Goal: Task Accomplishment & Management: Complete application form

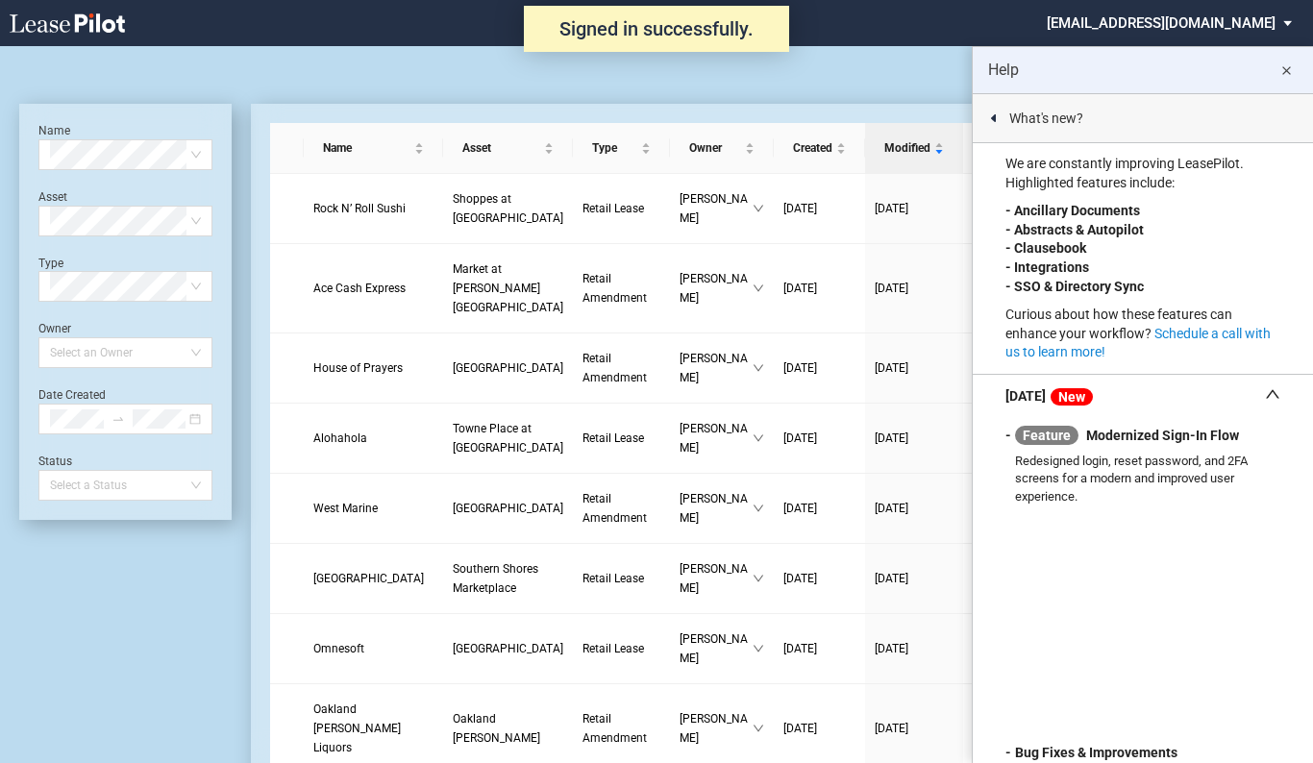
click at [1284, 75] on md-icon "close" at bounding box center [1286, 71] width 23 height 23
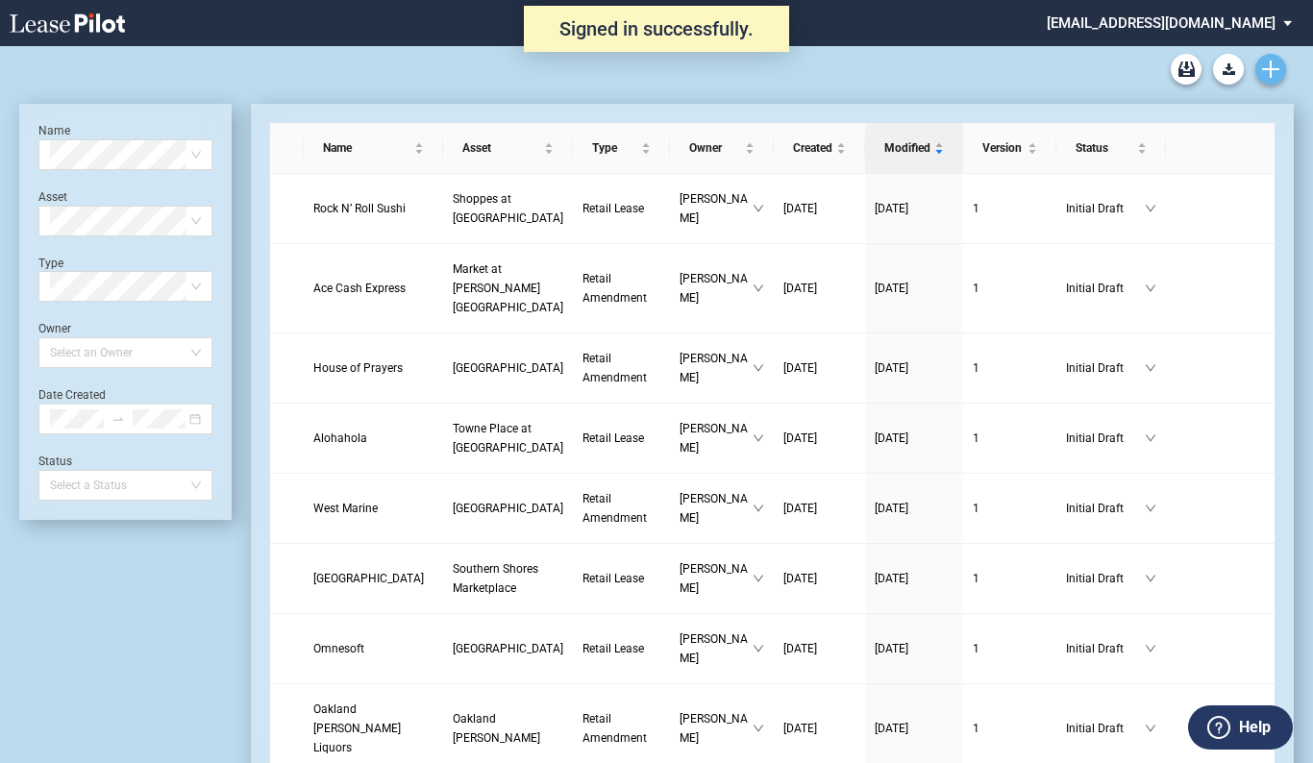
click at [1270, 79] on link "Create new document" at bounding box center [1271, 69] width 31 height 31
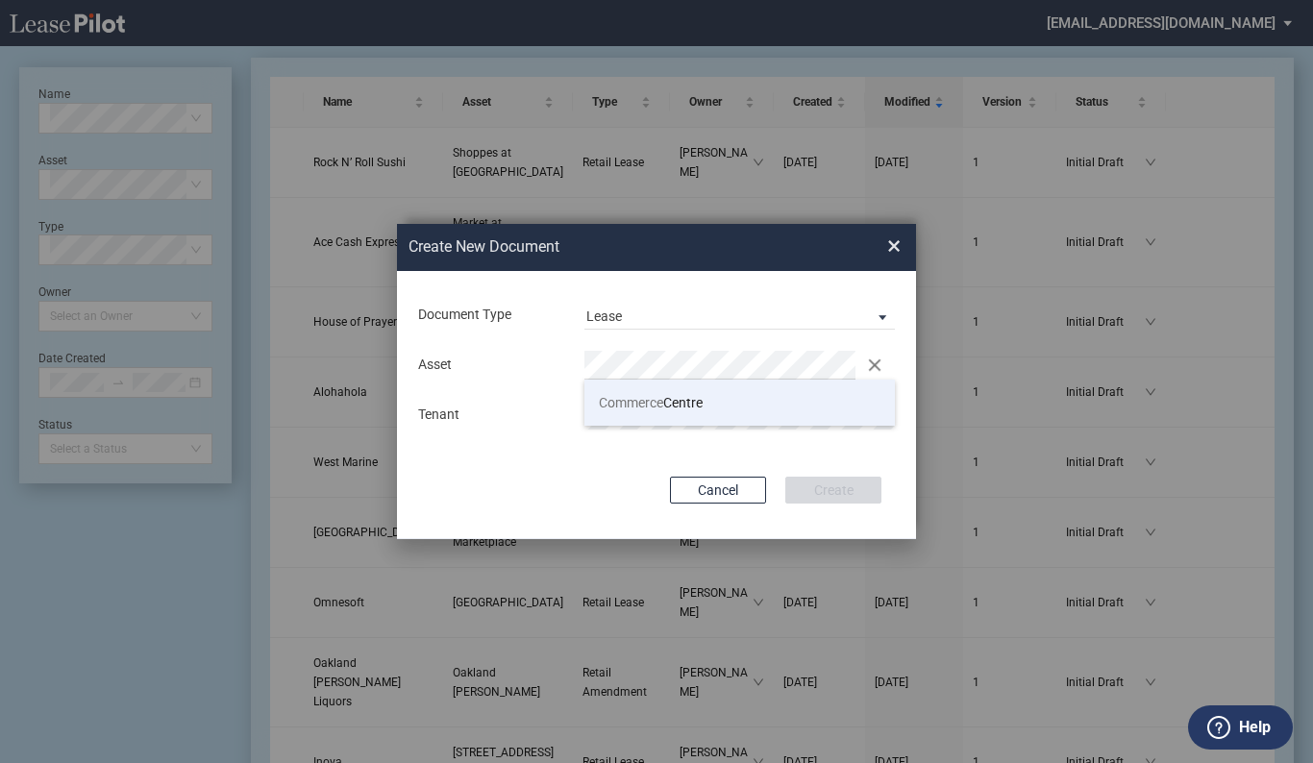
click at [660, 400] on span "Commerce" at bounding box center [631, 402] width 64 height 15
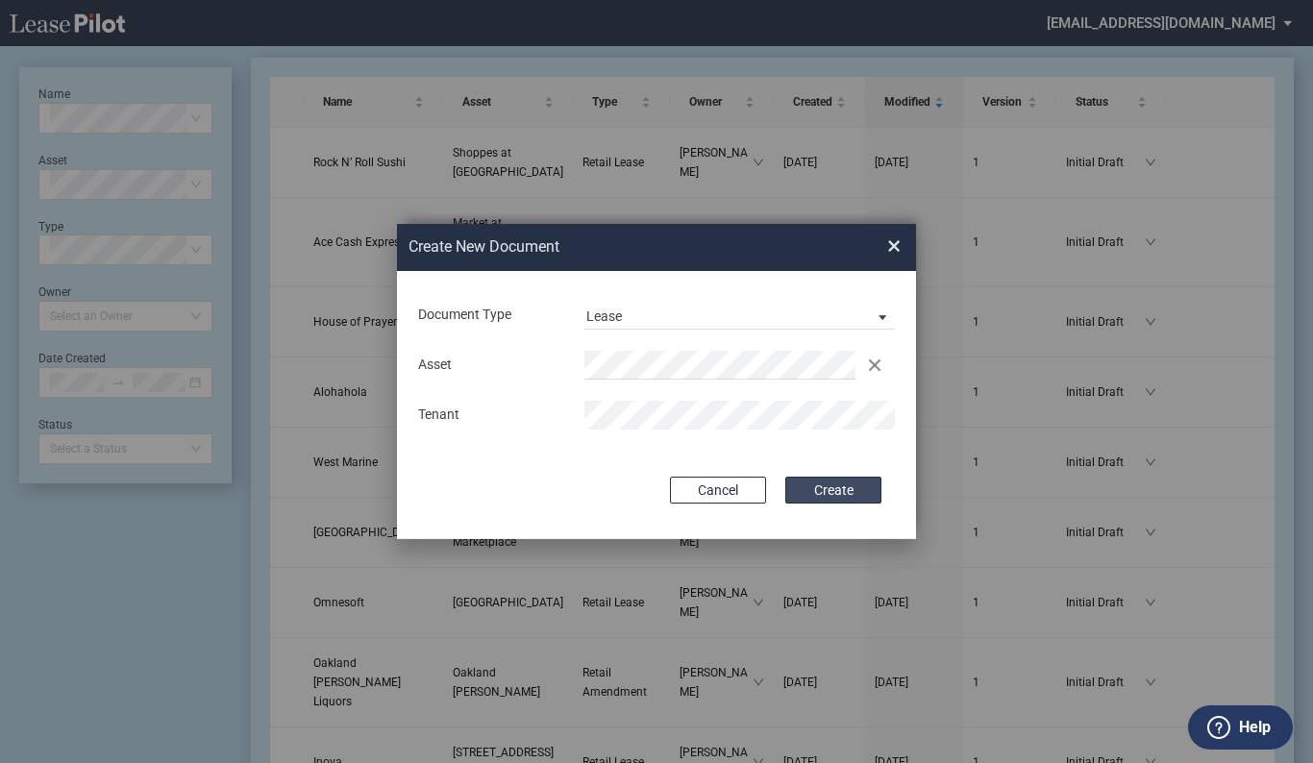
click at [815, 482] on button "Create" at bounding box center [833, 490] width 96 height 27
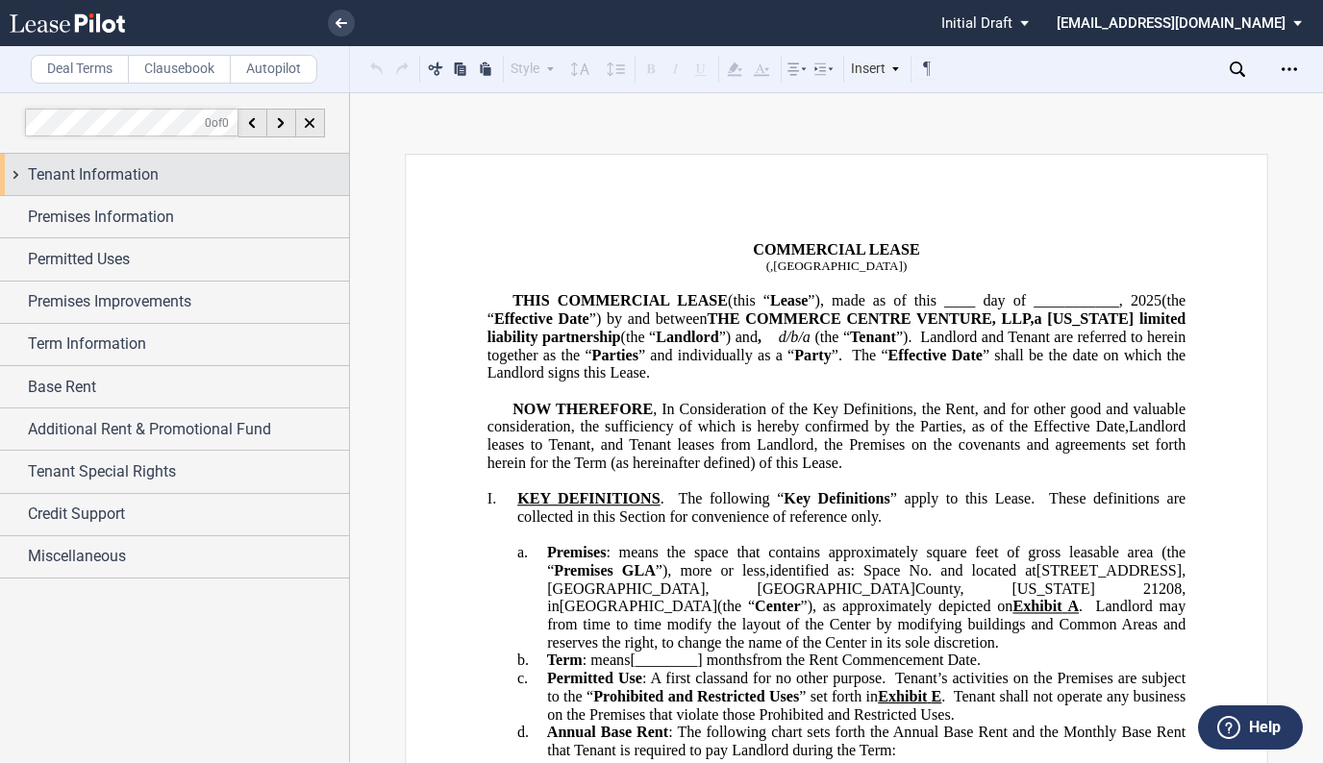
click at [153, 176] on span "Tenant Information" at bounding box center [93, 174] width 131 height 23
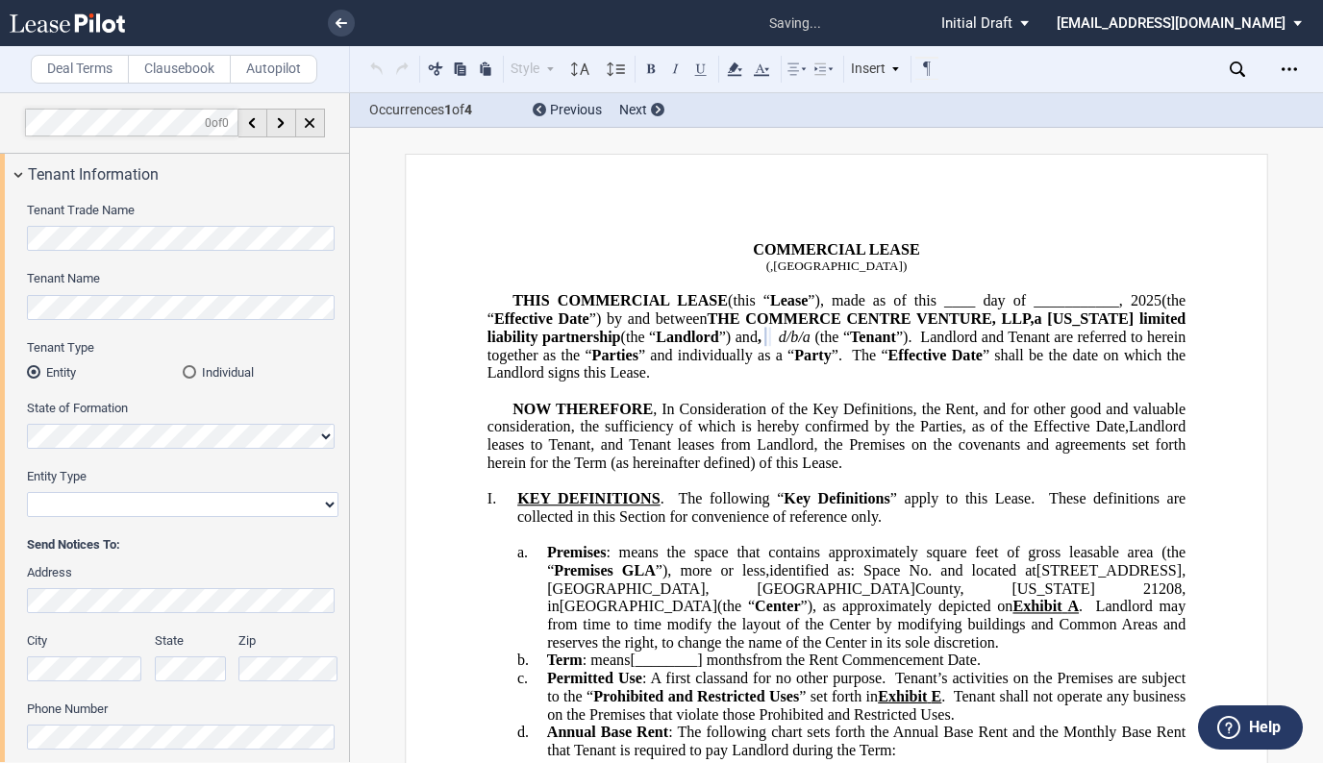
click at [76, 279] on span "Tenant Name" at bounding box center [63, 278] width 73 height 14
click at [148, 506] on select "Corporation Limited Liability Company General Partnership Limited Partnership O…" at bounding box center [183, 504] width 312 height 25
select select "corporation"
click at [27, 492] on select "Corporation Limited Liability Company General Partnership Limited Partnership O…" at bounding box center [183, 504] width 312 height 25
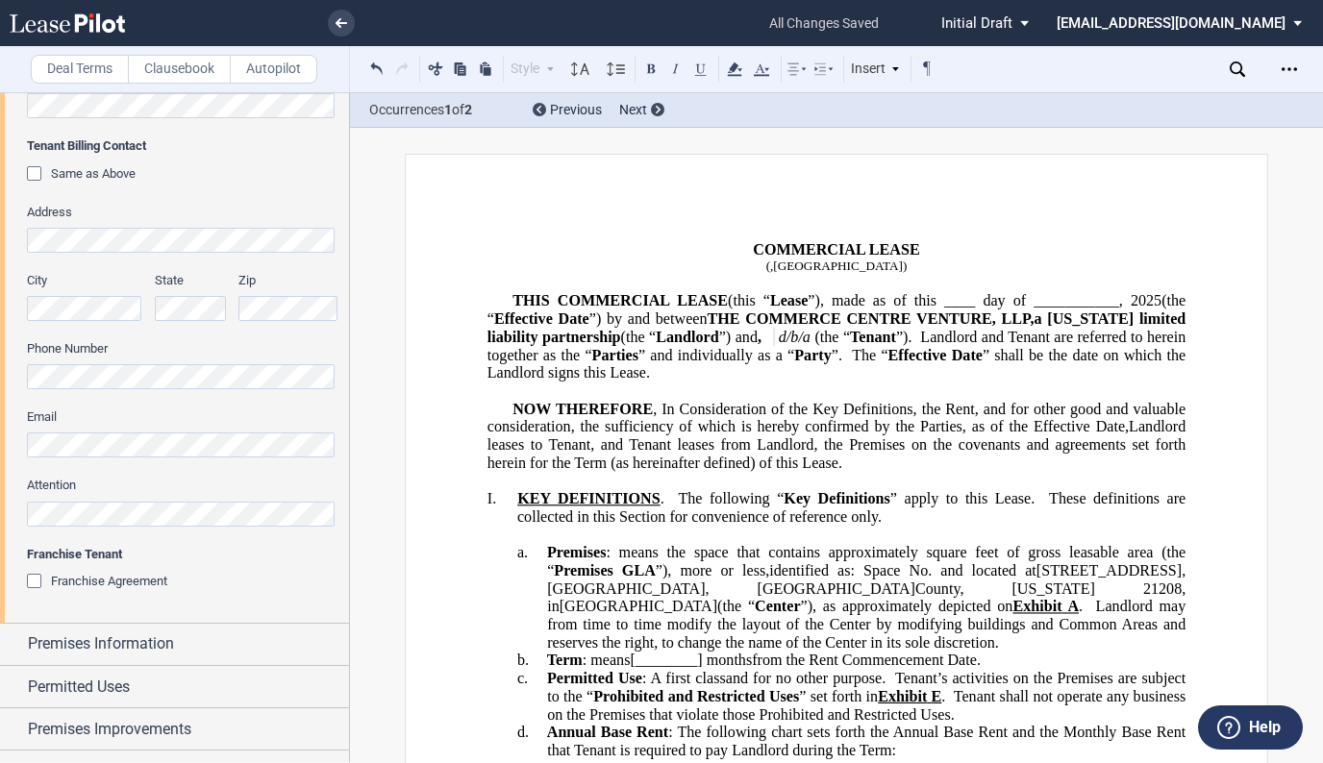
scroll to position [865, 0]
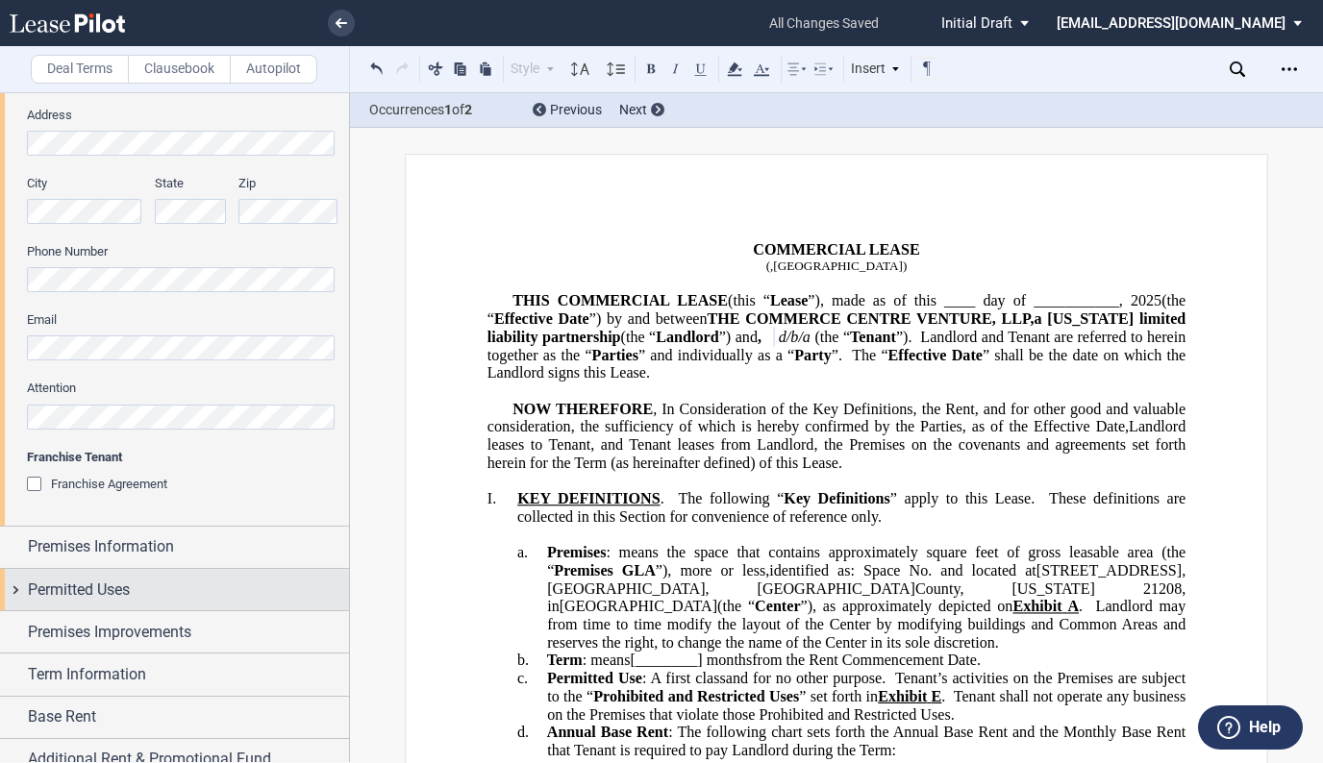
click at [60, 584] on span "Permitted Uses" at bounding box center [79, 590] width 102 height 23
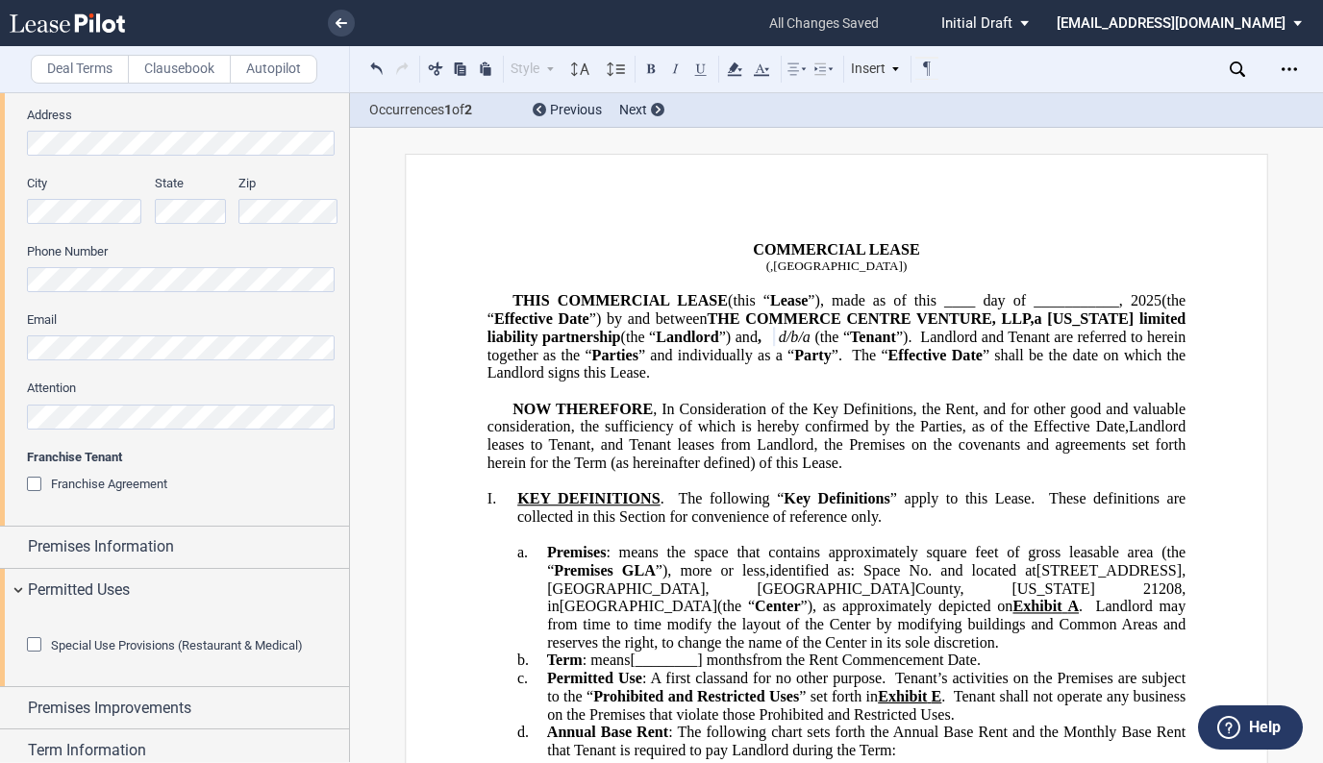
scroll to position [1192, 0]
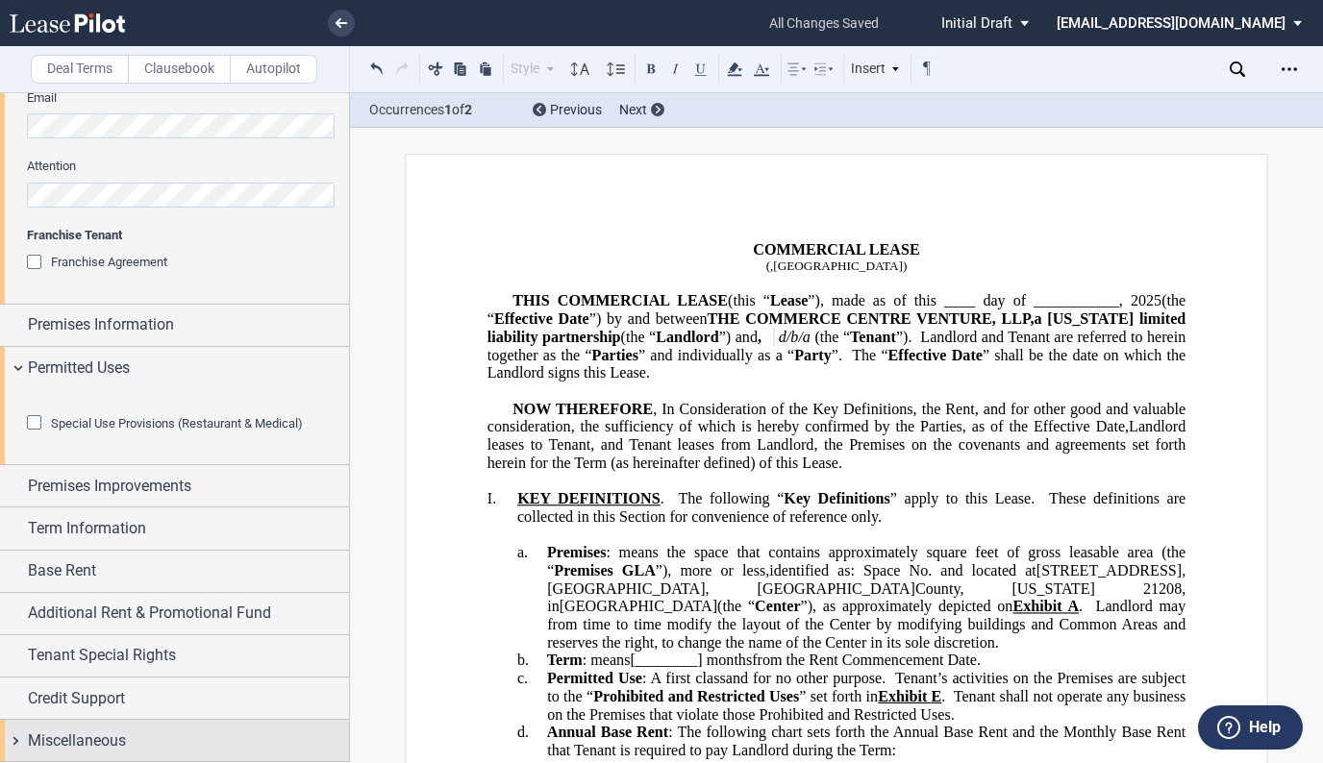
click at [70, 736] on span "Miscellaneous" at bounding box center [77, 741] width 98 height 23
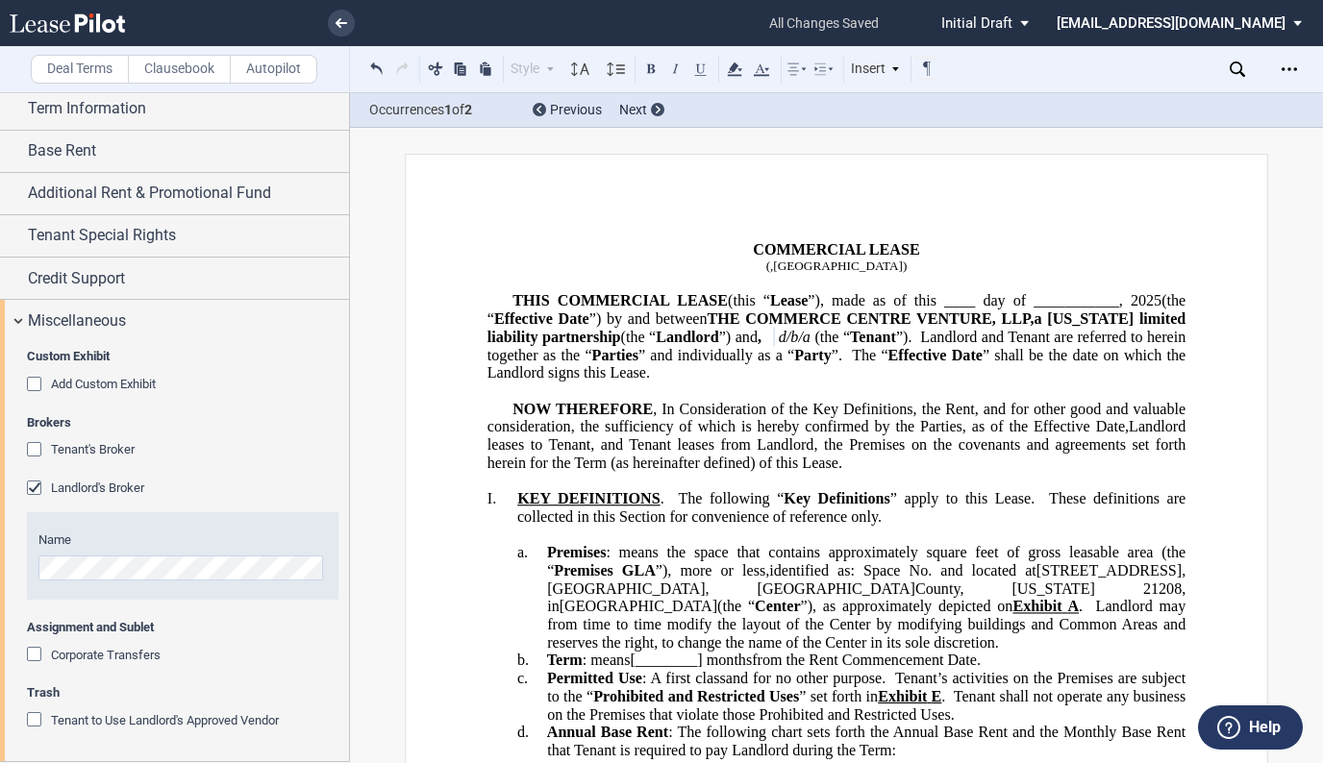
scroll to position [1577, 0]
click at [80, 290] on span "Credit Support" at bounding box center [76, 278] width 97 height 23
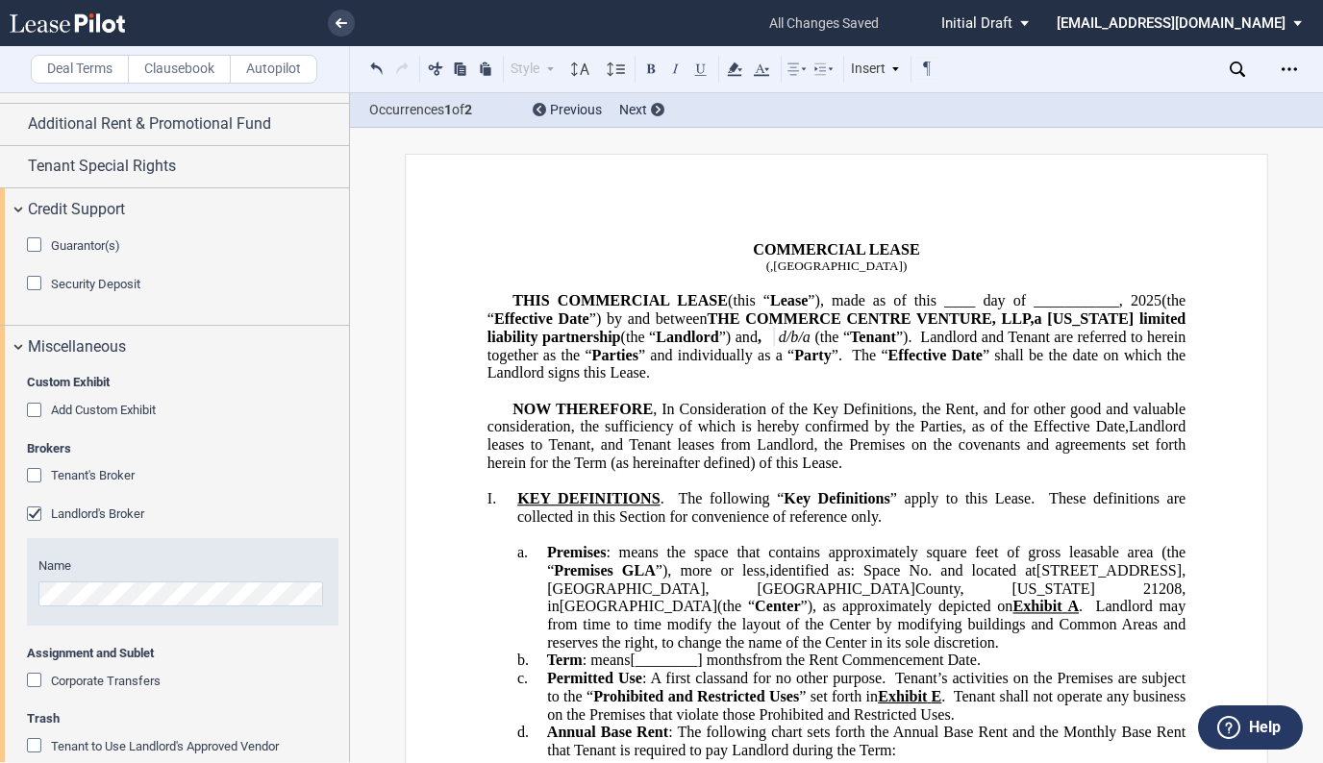
click at [35, 257] on div "Guarantor(s)" at bounding box center [36, 246] width 19 height 19
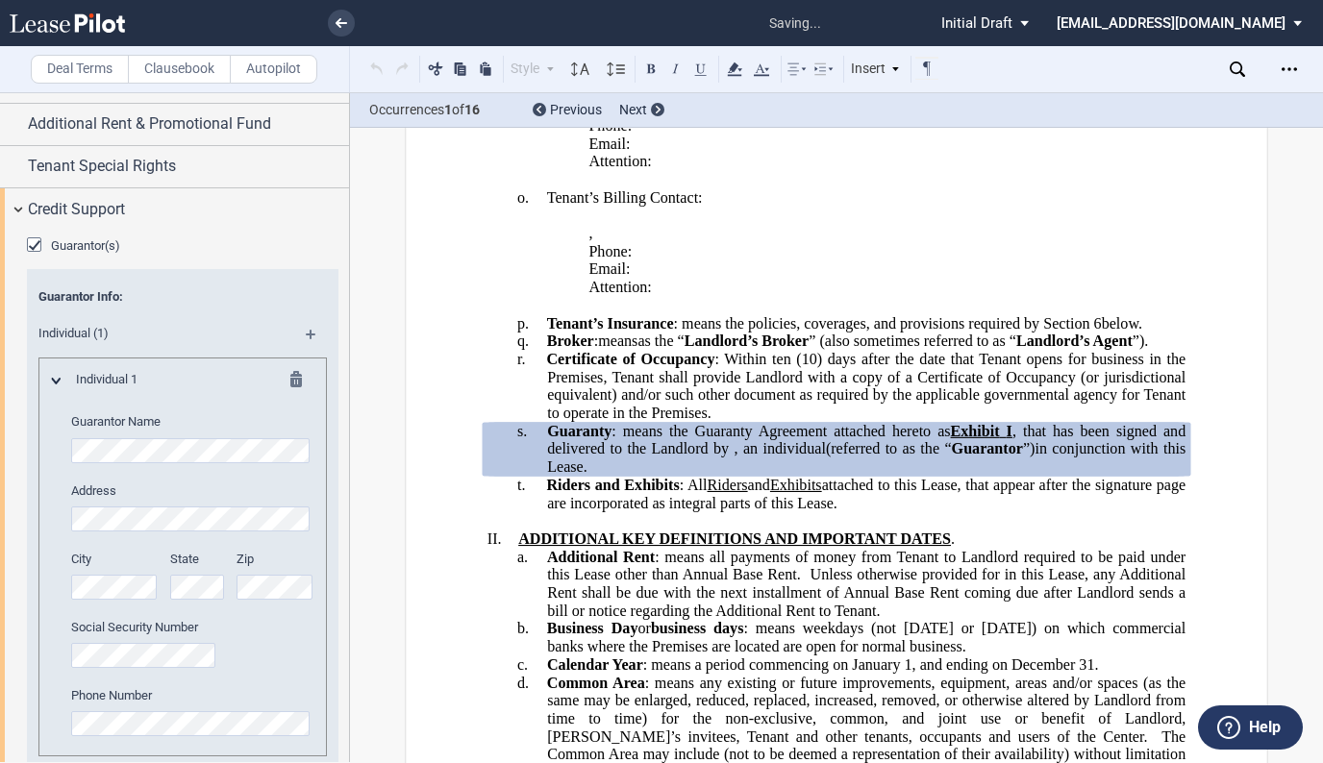
scroll to position [1334, 0]
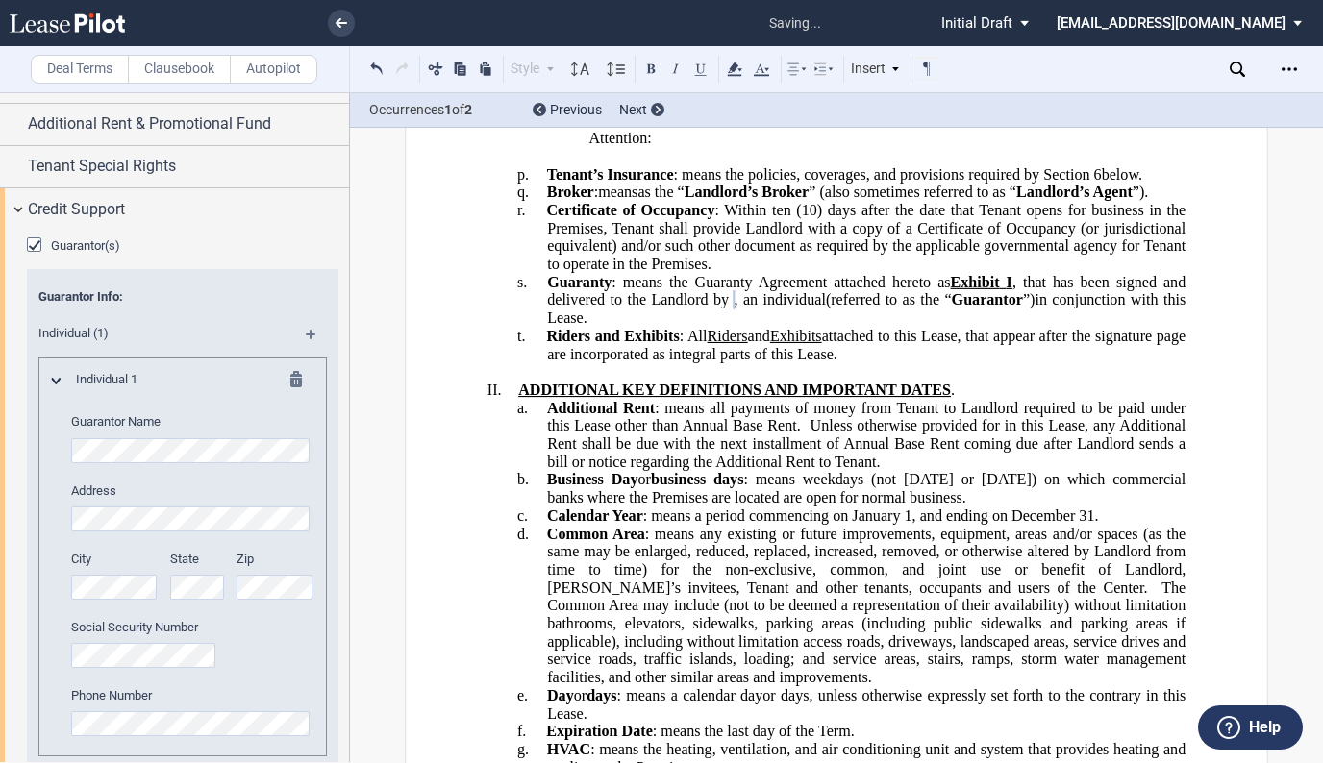
click at [306, 353] on md-icon at bounding box center [319, 341] width 26 height 23
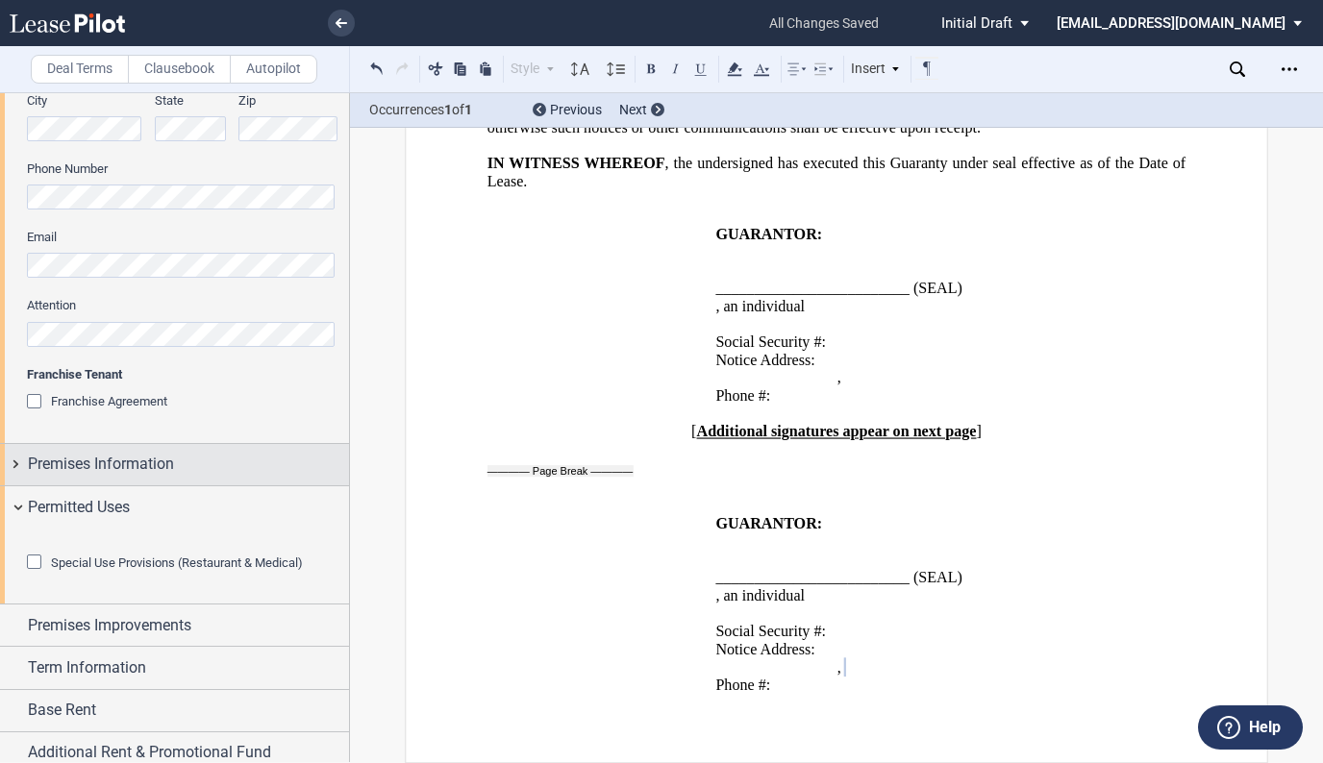
scroll to position [961, 0]
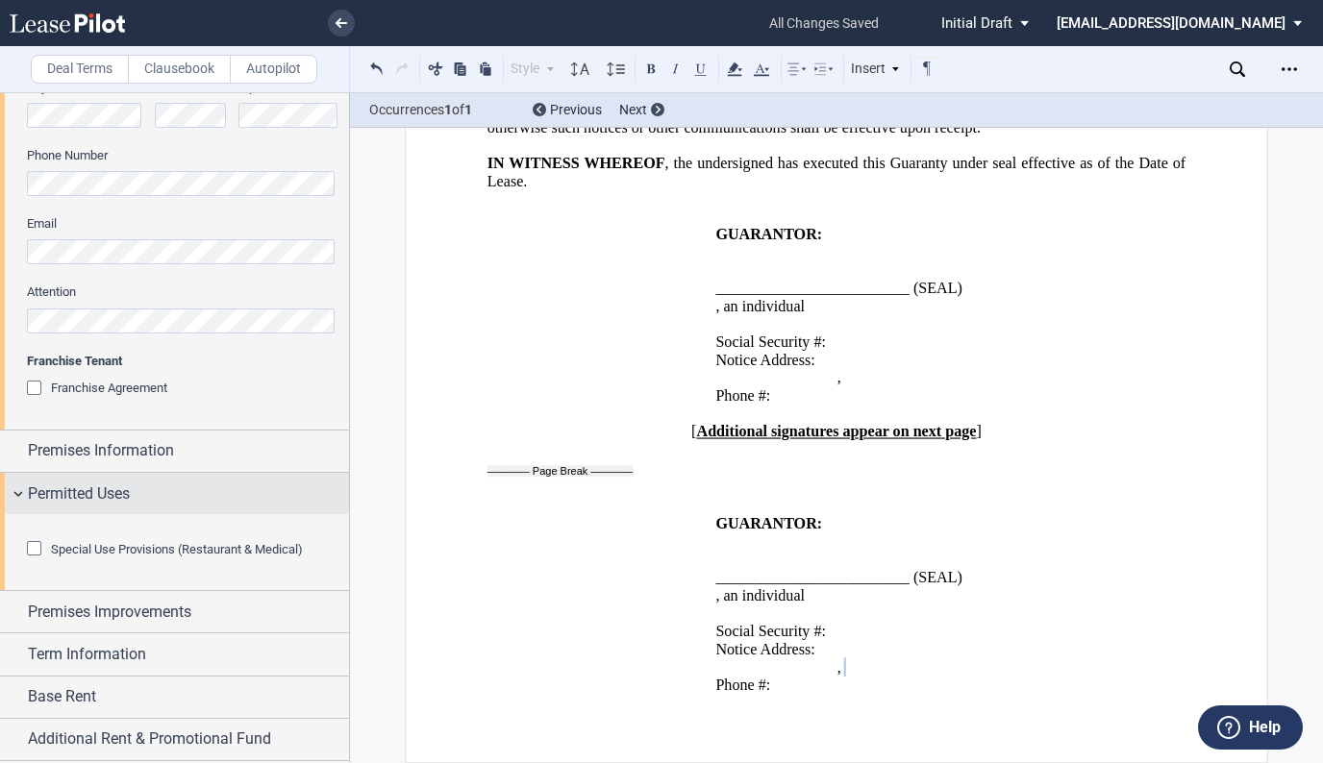
click at [50, 490] on span "Permitted Uses" at bounding box center [79, 494] width 102 height 23
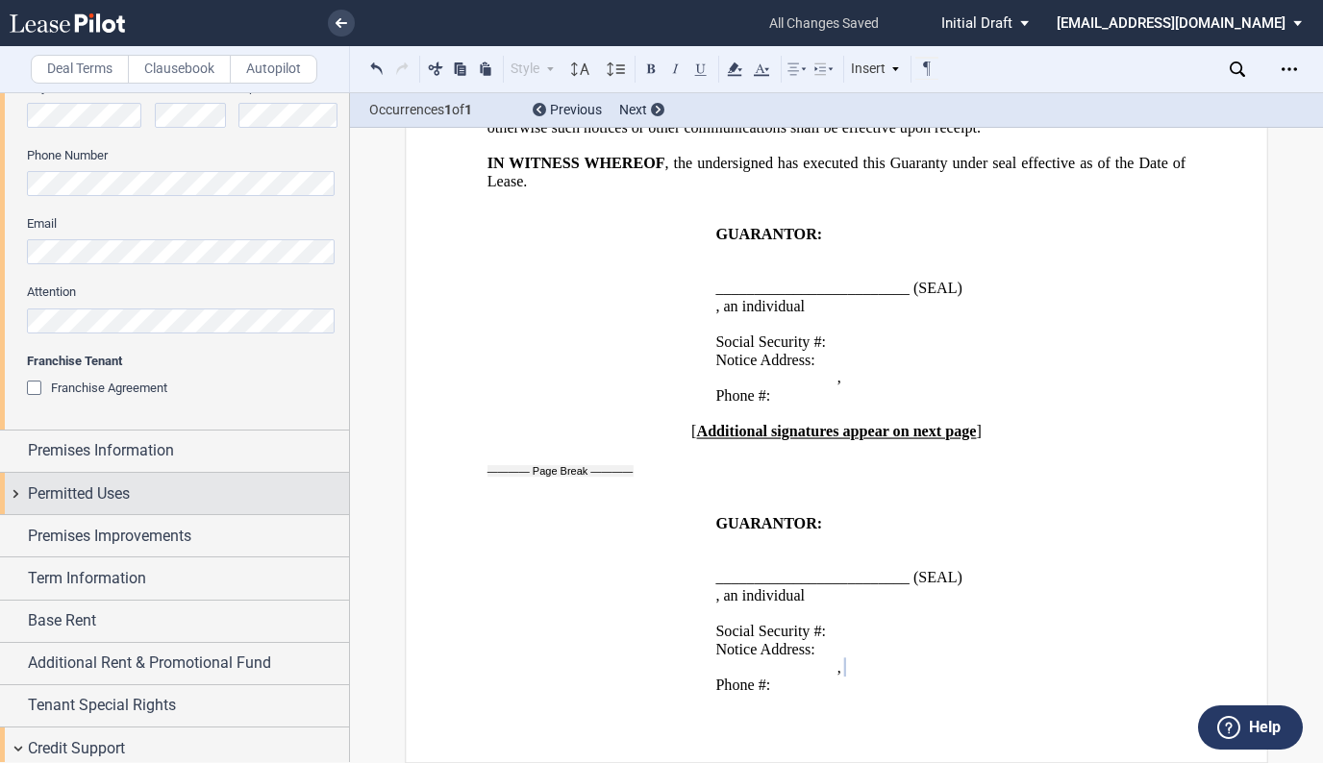
click at [51, 491] on span "Permitted Uses" at bounding box center [79, 494] width 102 height 23
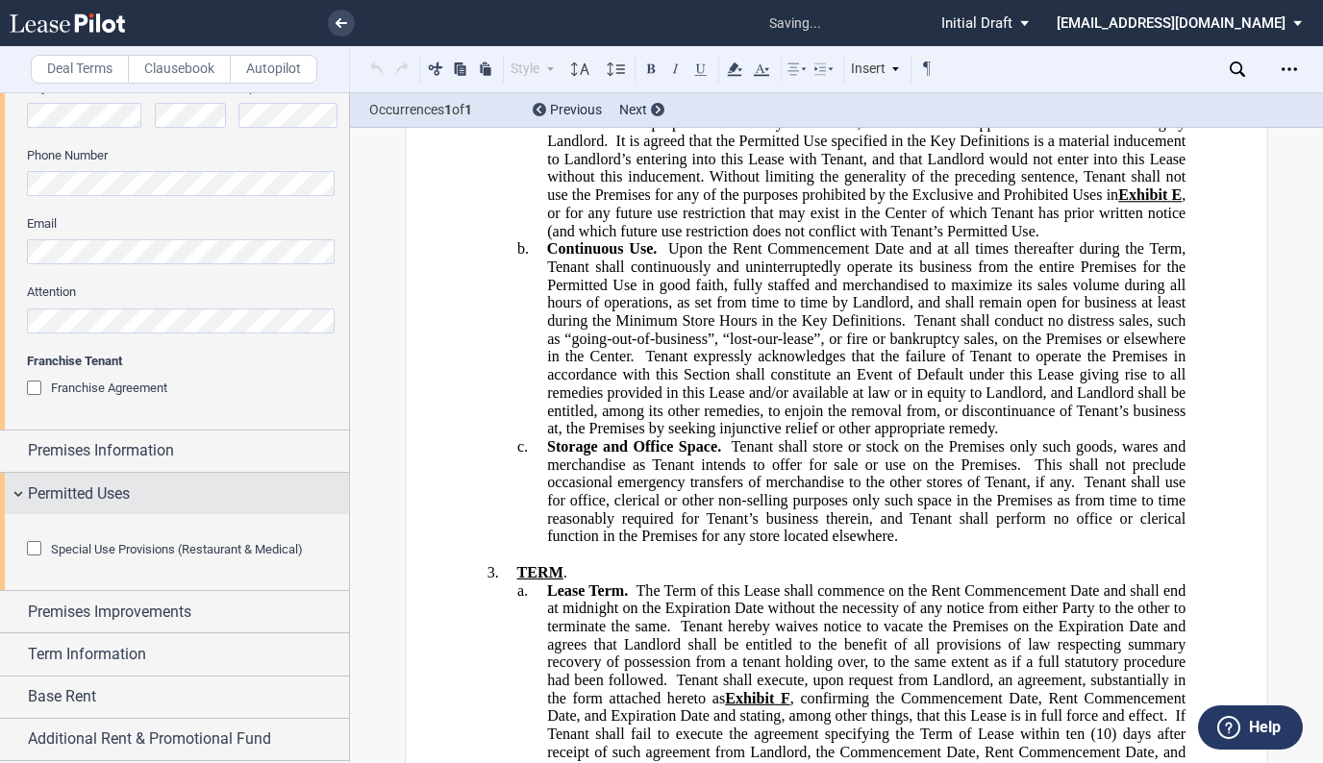
scroll to position [333, 0]
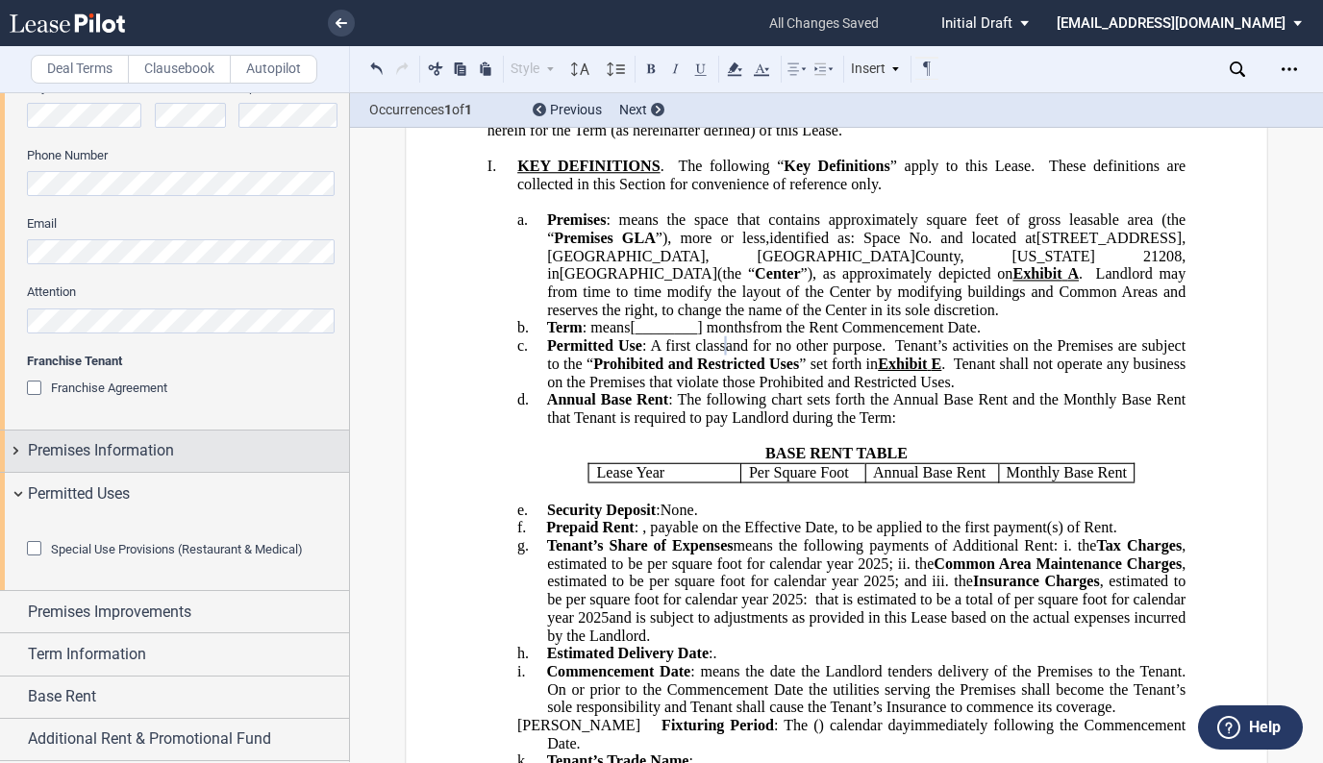
click at [44, 448] on span "Premises Information" at bounding box center [101, 450] width 146 height 23
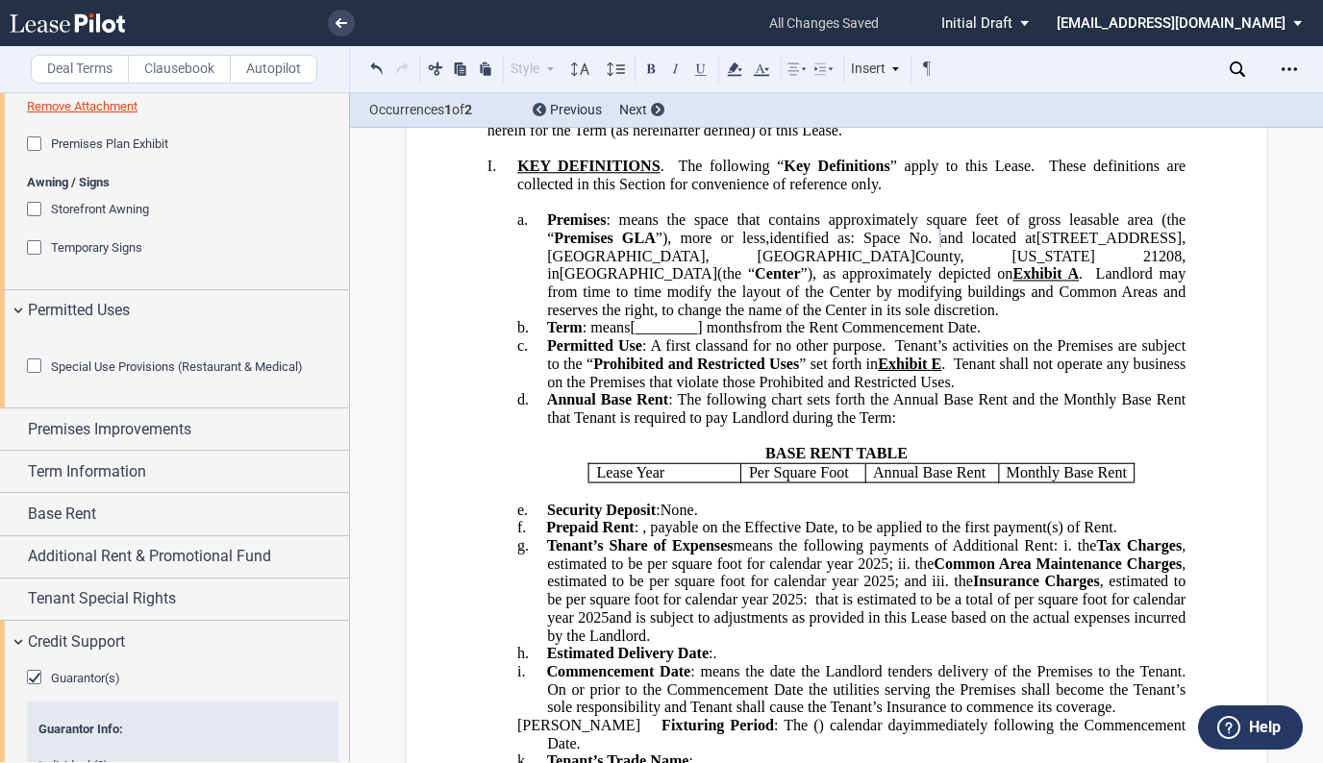
scroll to position [1634, 0]
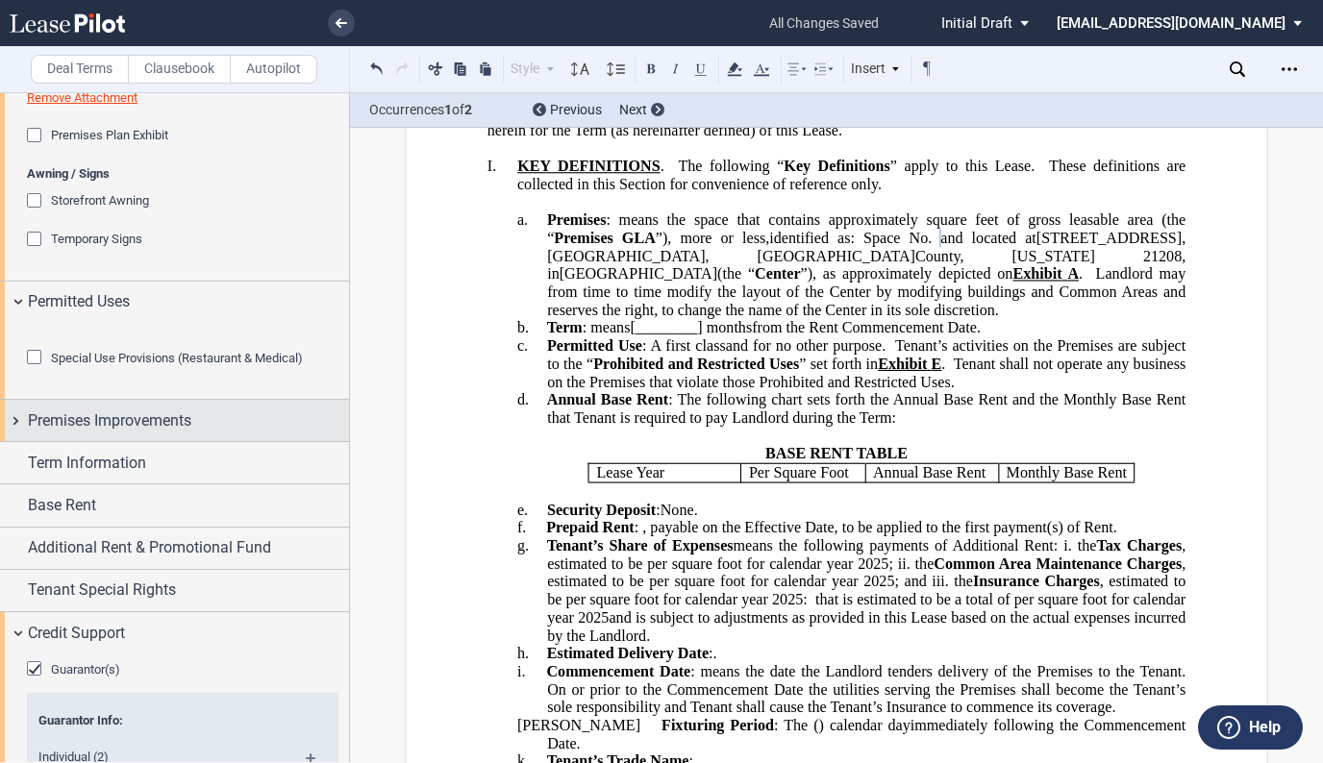
click at [67, 433] on span "Premises Improvements" at bounding box center [109, 421] width 163 height 23
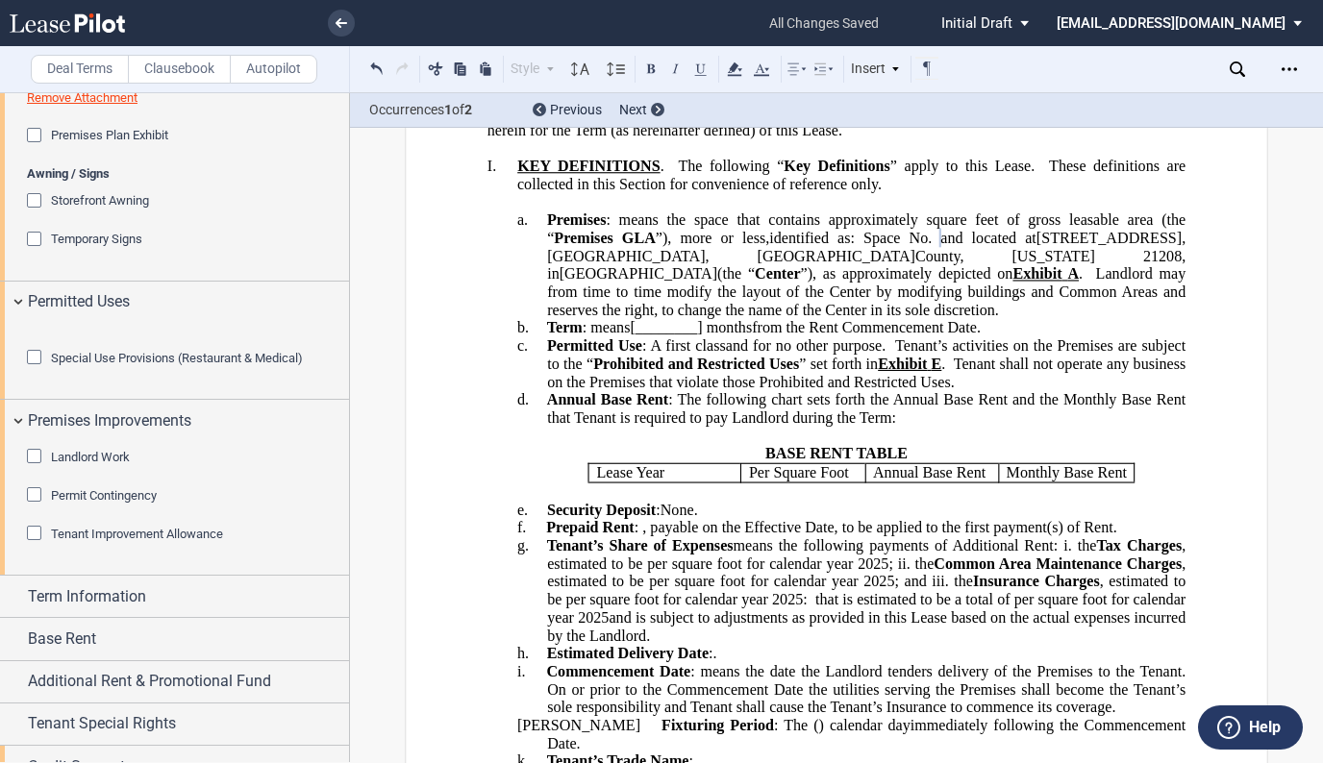
scroll to position [1731, 0]
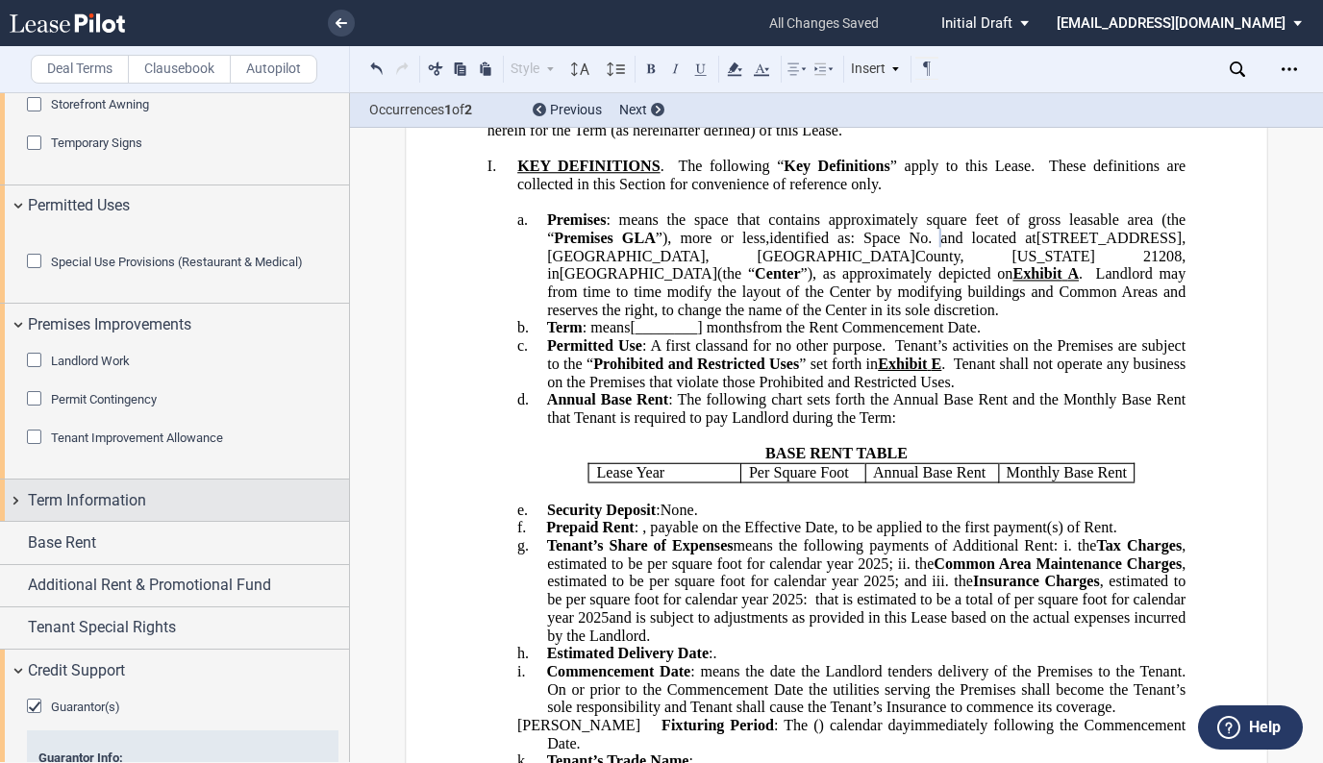
click at [125, 512] on span "Term Information" at bounding box center [87, 500] width 118 height 23
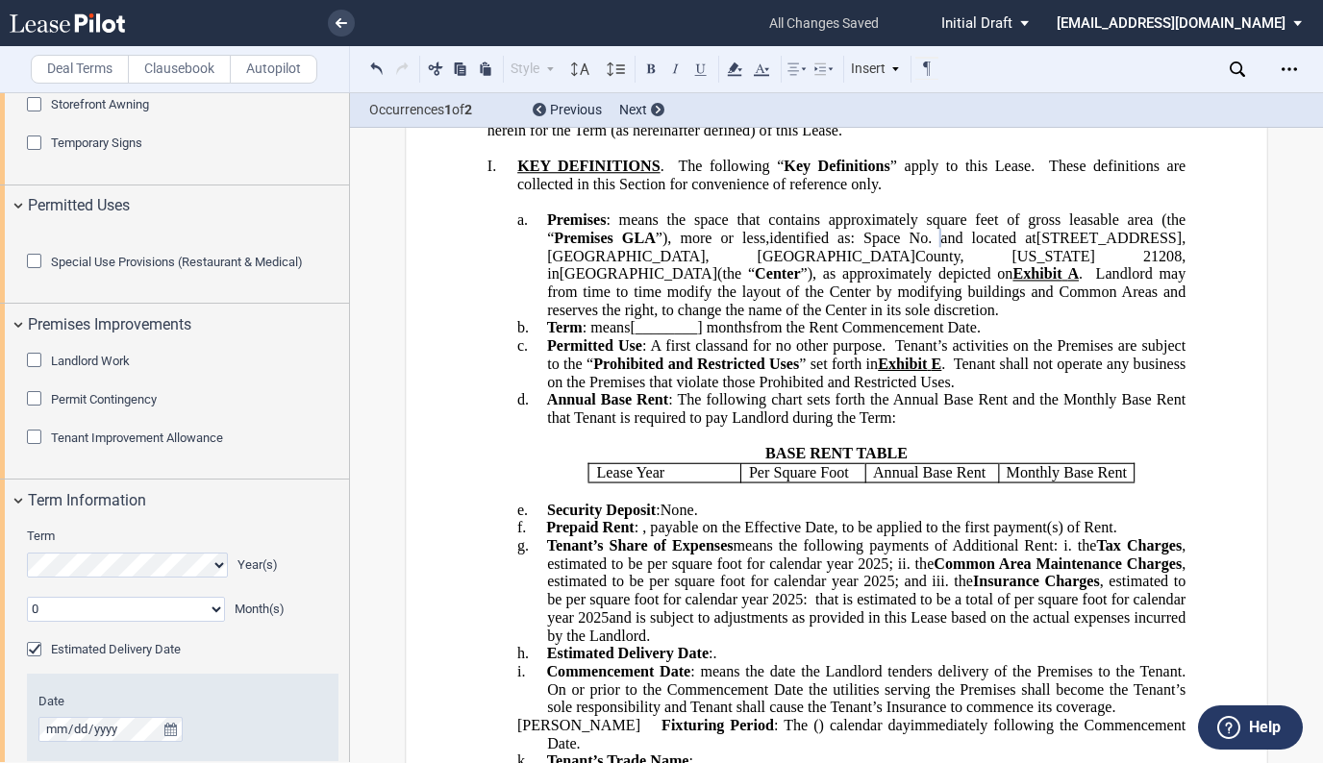
scroll to position [1827, 0]
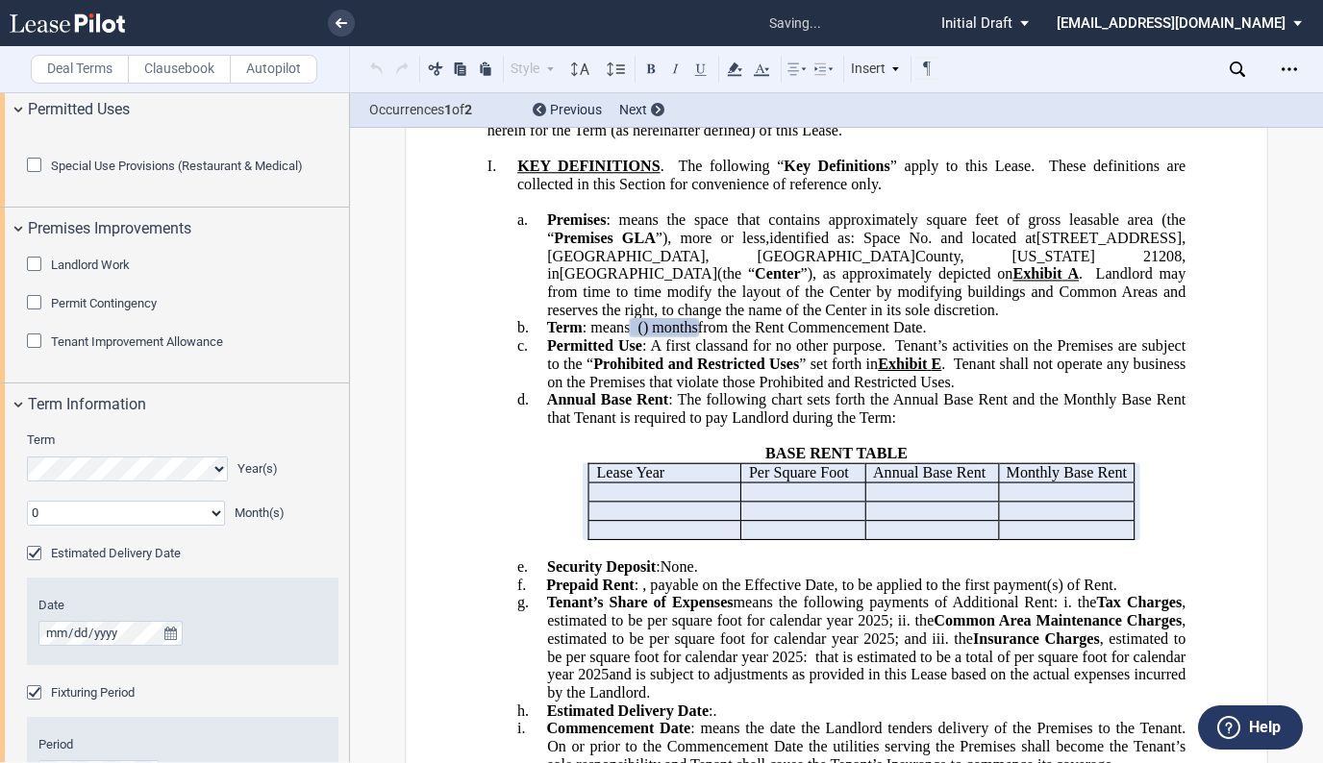
click at [212, 526] on select "0 1 2 3 4 5 6 7 8 9 10 11" at bounding box center [126, 513] width 198 height 25
select select "number:3"
click at [27, 526] on select "0 1 2 3 4 5 6 7 8 9 10 11" at bounding box center [126, 513] width 198 height 25
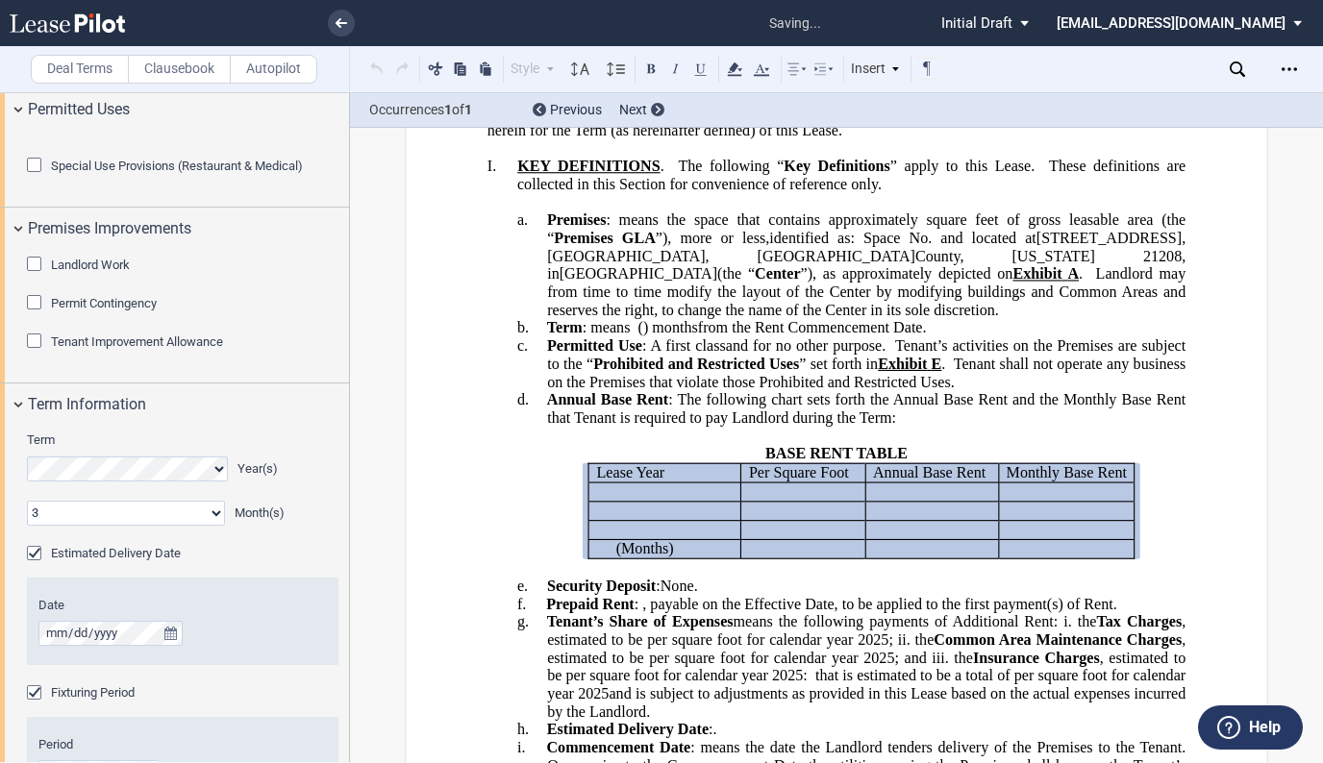
scroll to position [2019, 0]
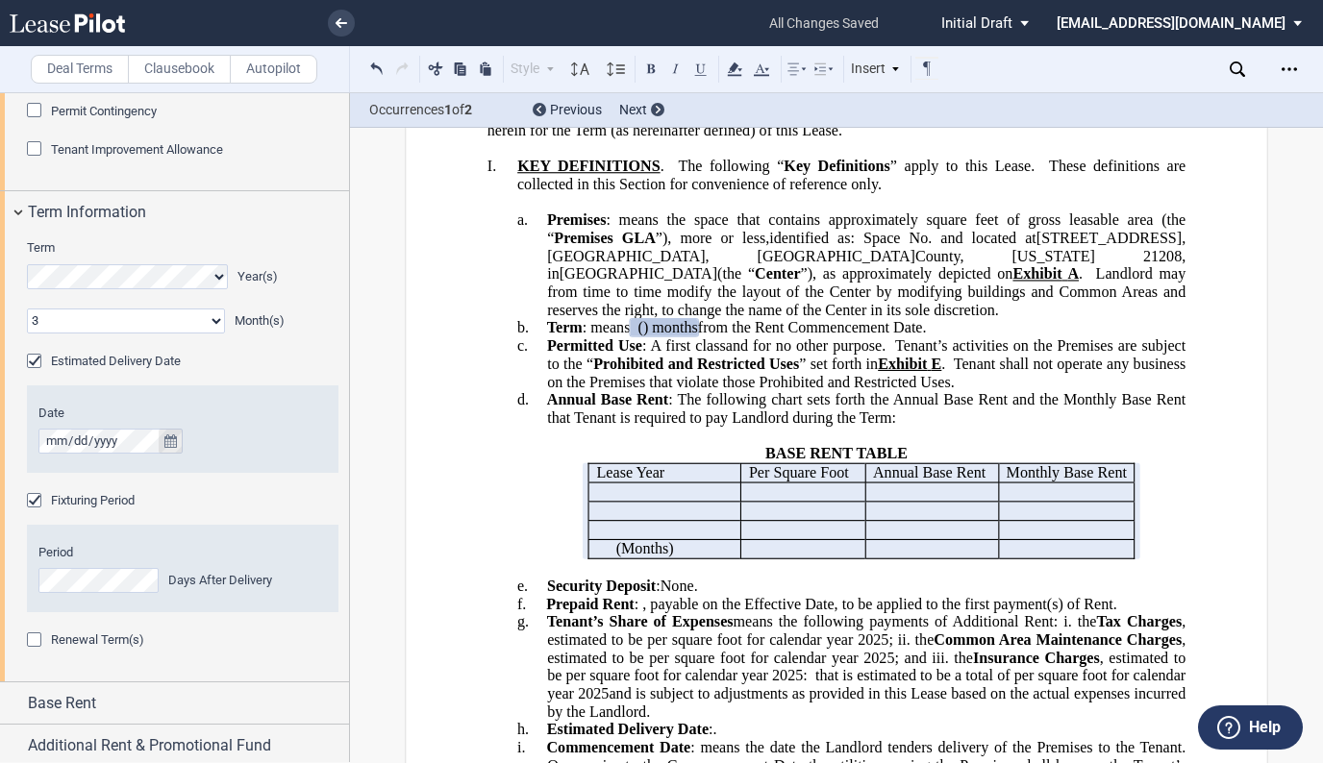
click at [175, 448] on icon "true" at bounding box center [170, 441] width 12 height 13
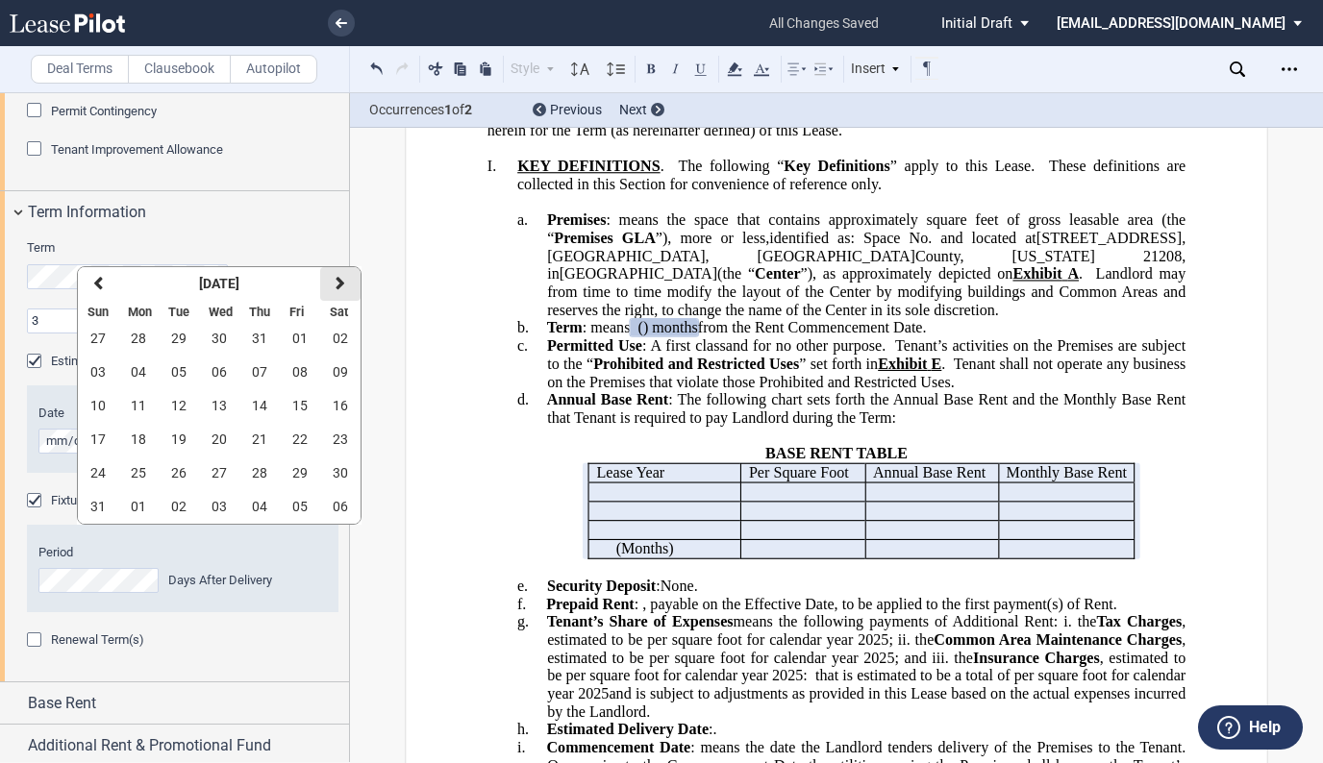
click at [334, 281] on button "next" at bounding box center [340, 284] width 40 height 34
click at [336, 282] on icon "button" at bounding box center [341, 283] width 10 height 15
click at [227, 340] on button "01" at bounding box center [219, 339] width 40 height 34
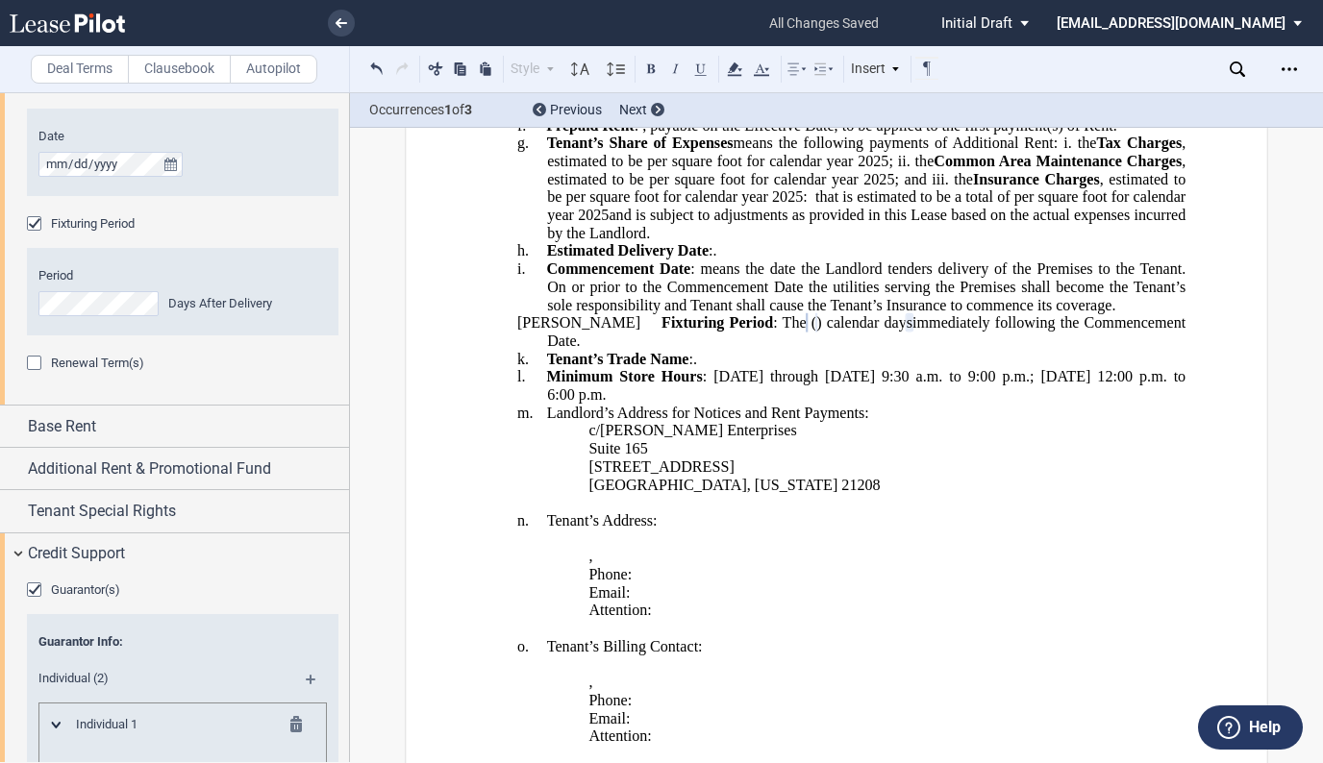
scroll to position [2307, 0]
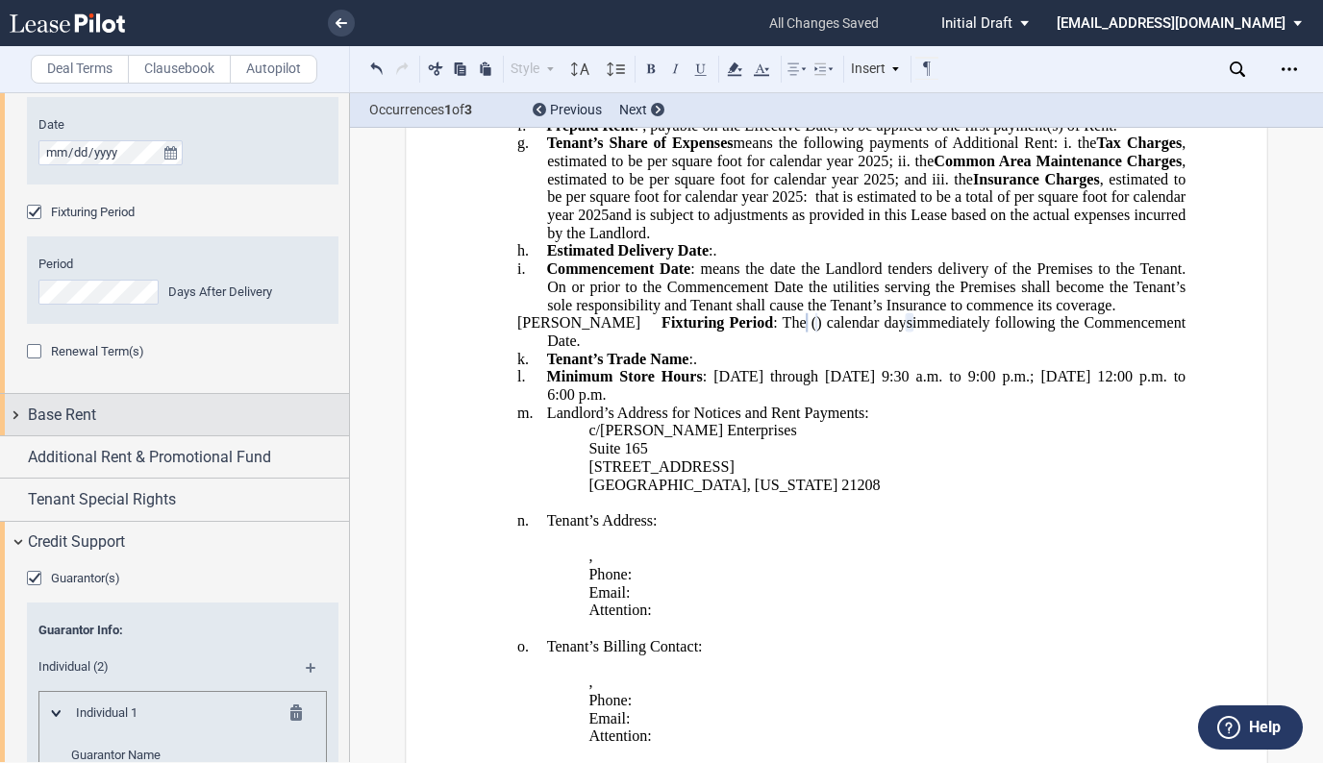
click at [92, 427] on span "Base Rent" at bounding box center [62, 415] width 68 height 23
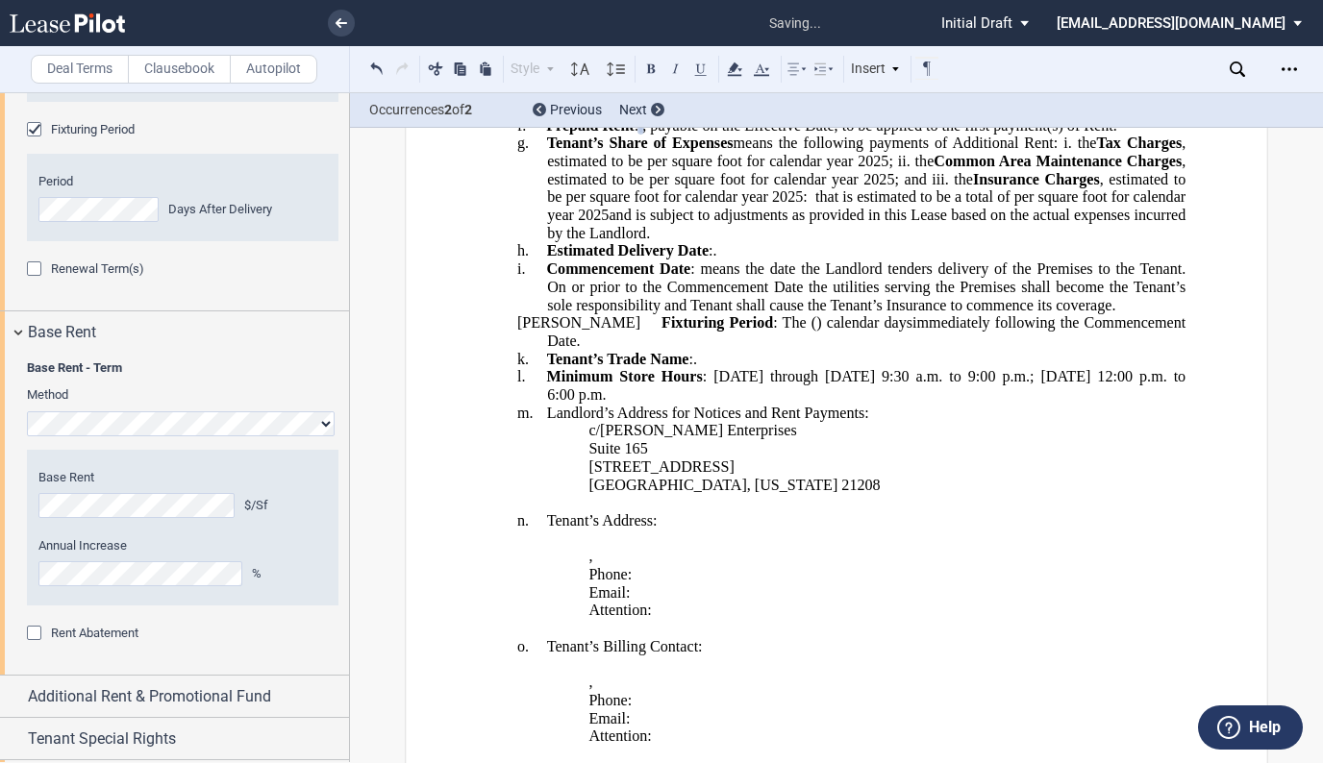
scroll to position [2404, 0]
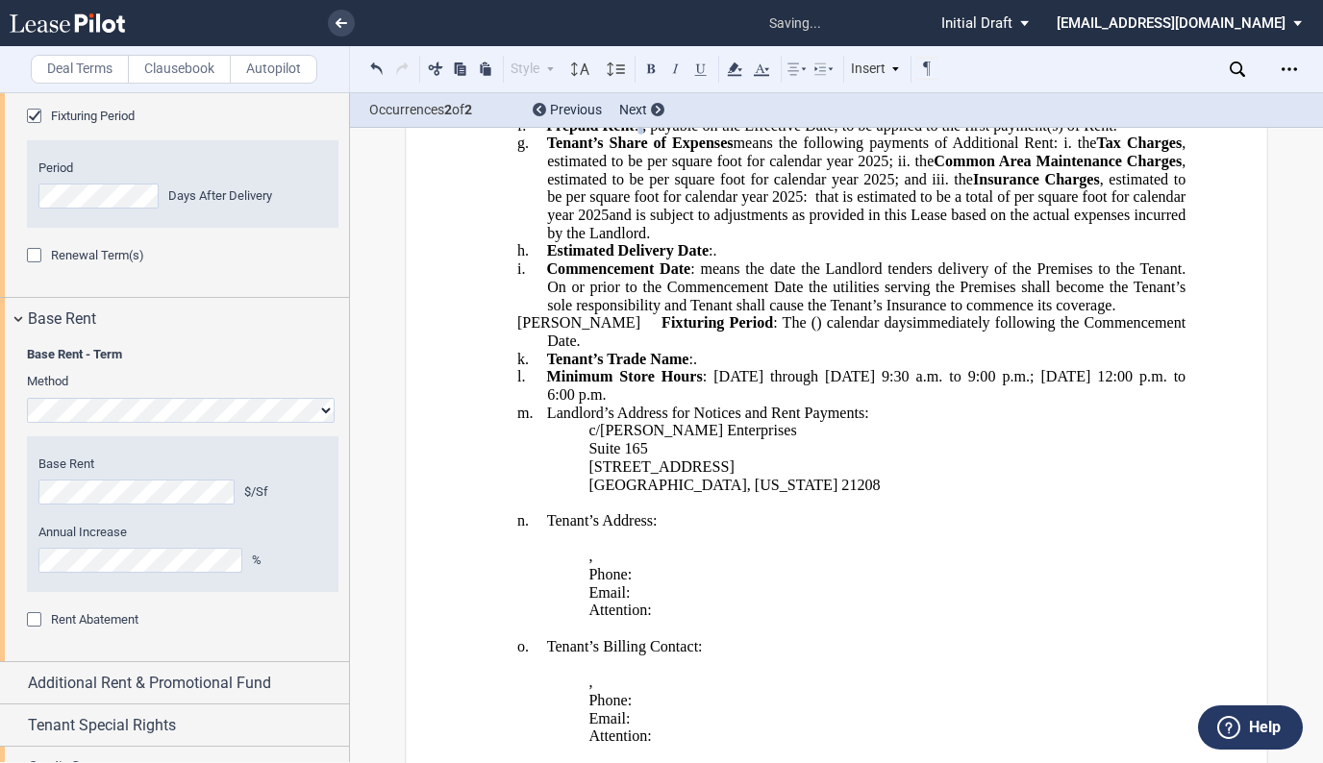
click at [205, 611] on div "Year 1 $/Sf Year 2 $/Sf Year 3 $/Sf Year 4 $/Sf Base Rent $/Sf Annual Increase …" at bounding box center [183, 526] width 312 height 169
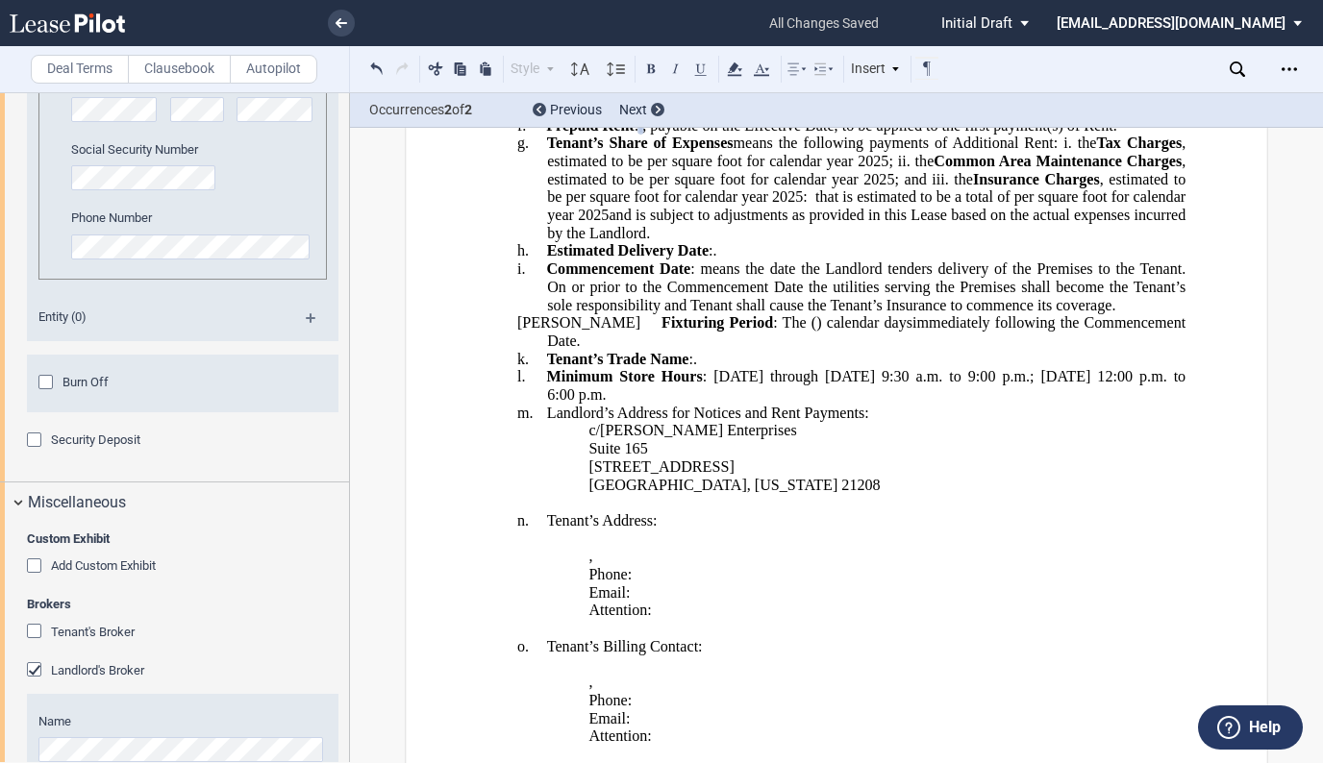
scroll to position [3846, 0]
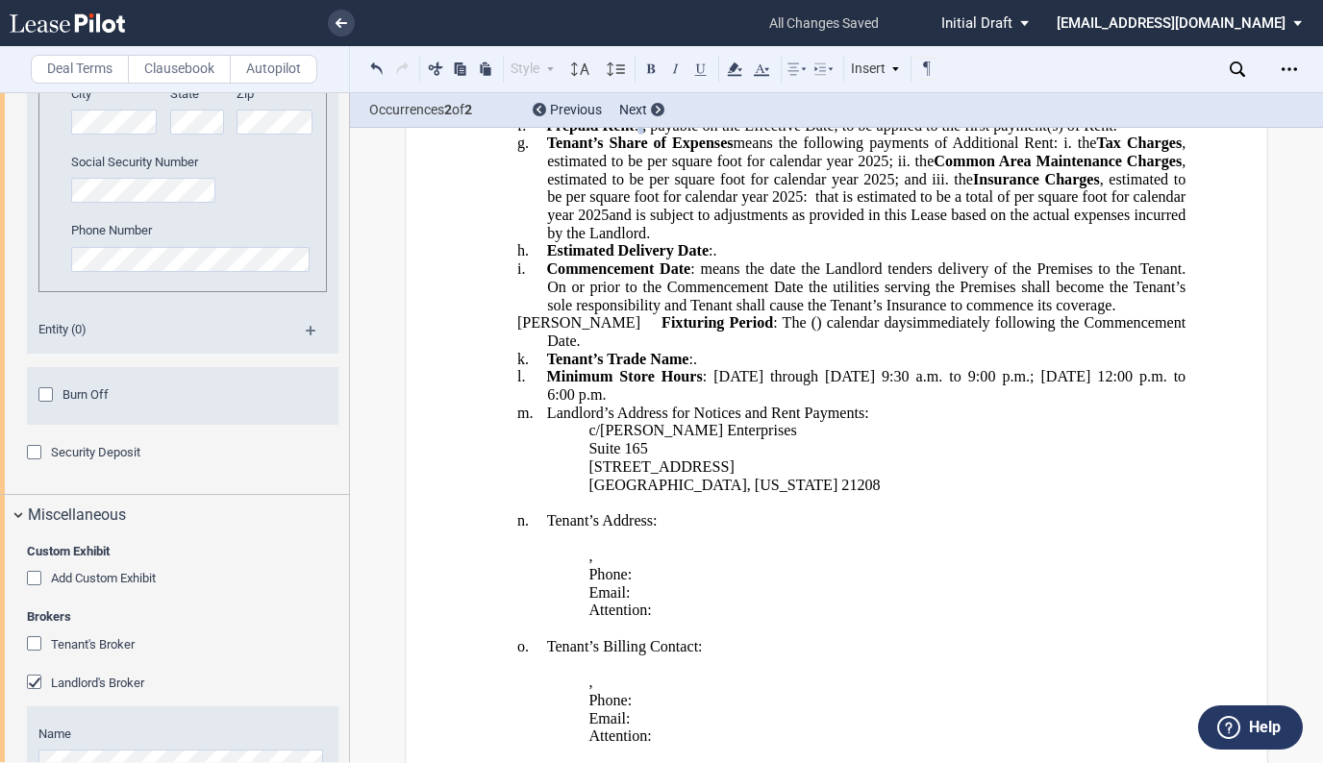
click at [39, 464] on div "Security Deposit" at bounding box center [36, 454] width 19 height 19
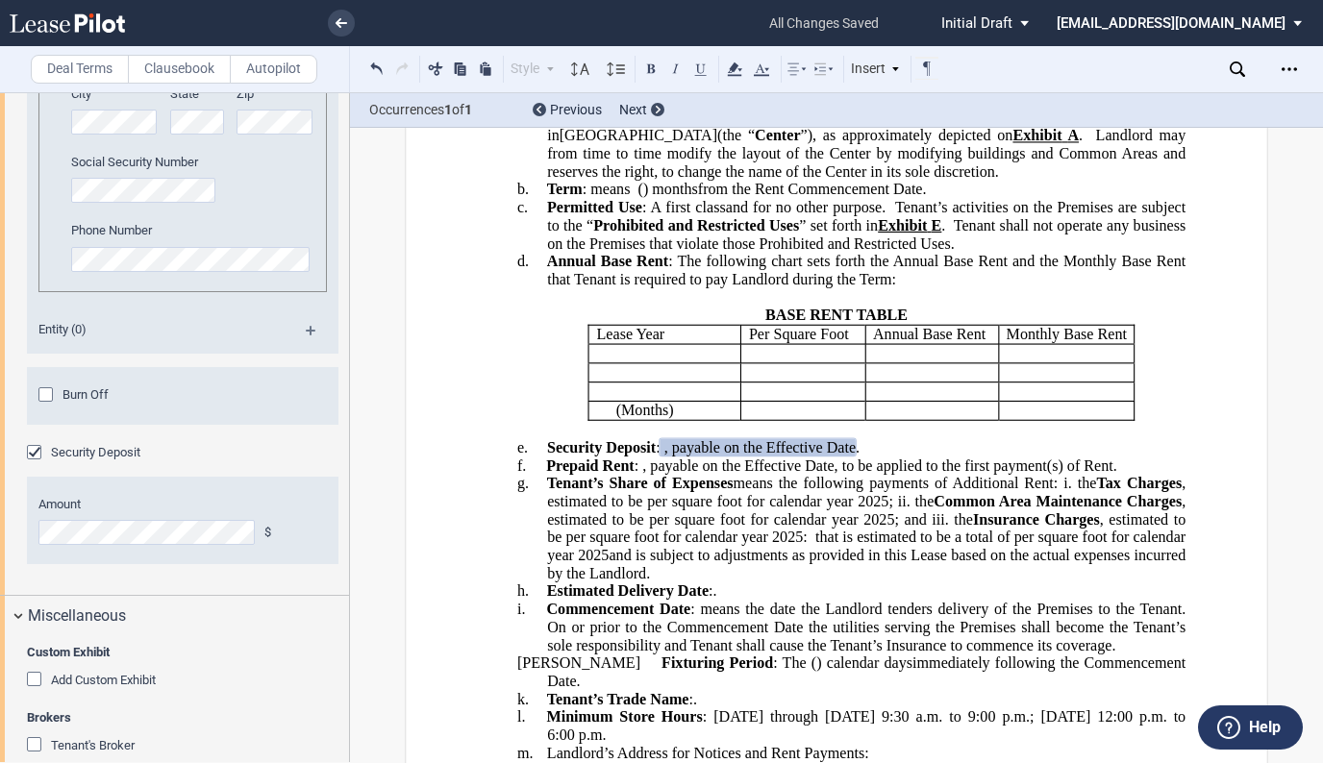
scroll to position [523, 0]
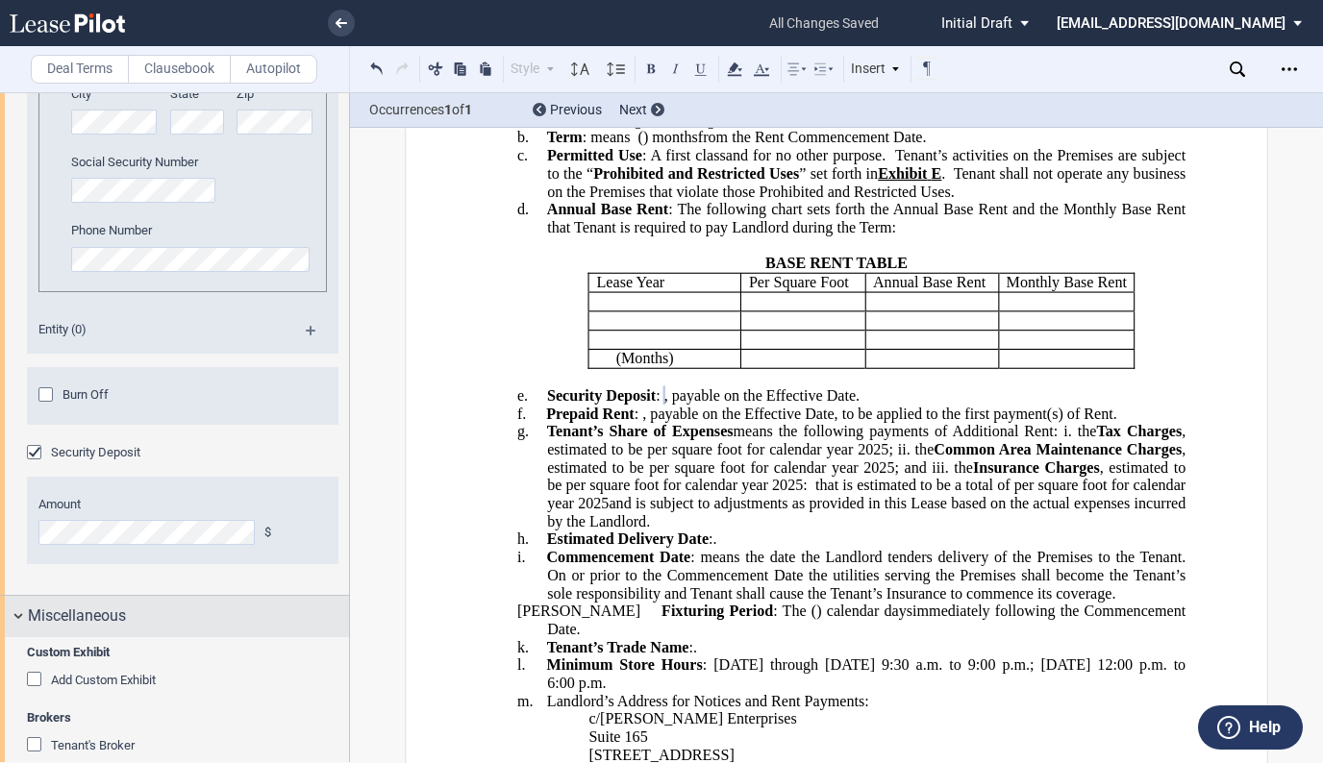
click at [62, 628] on span "Miscellaneous" at bounding box center [77, 616] width 98 height 23
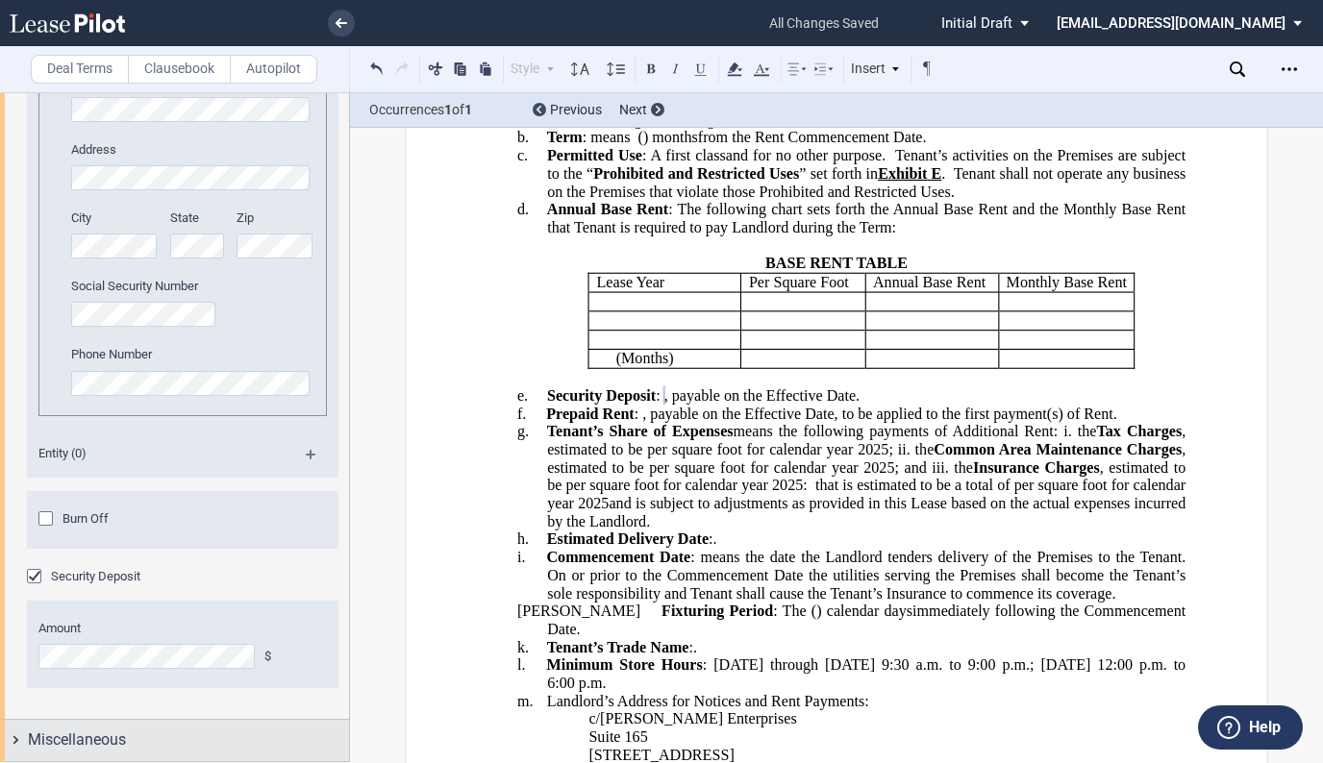
scroll to position [3825, 0]
click at [92, 732] on span "Miscellaneous" at bounding box center [77, 740] width 98 height 23
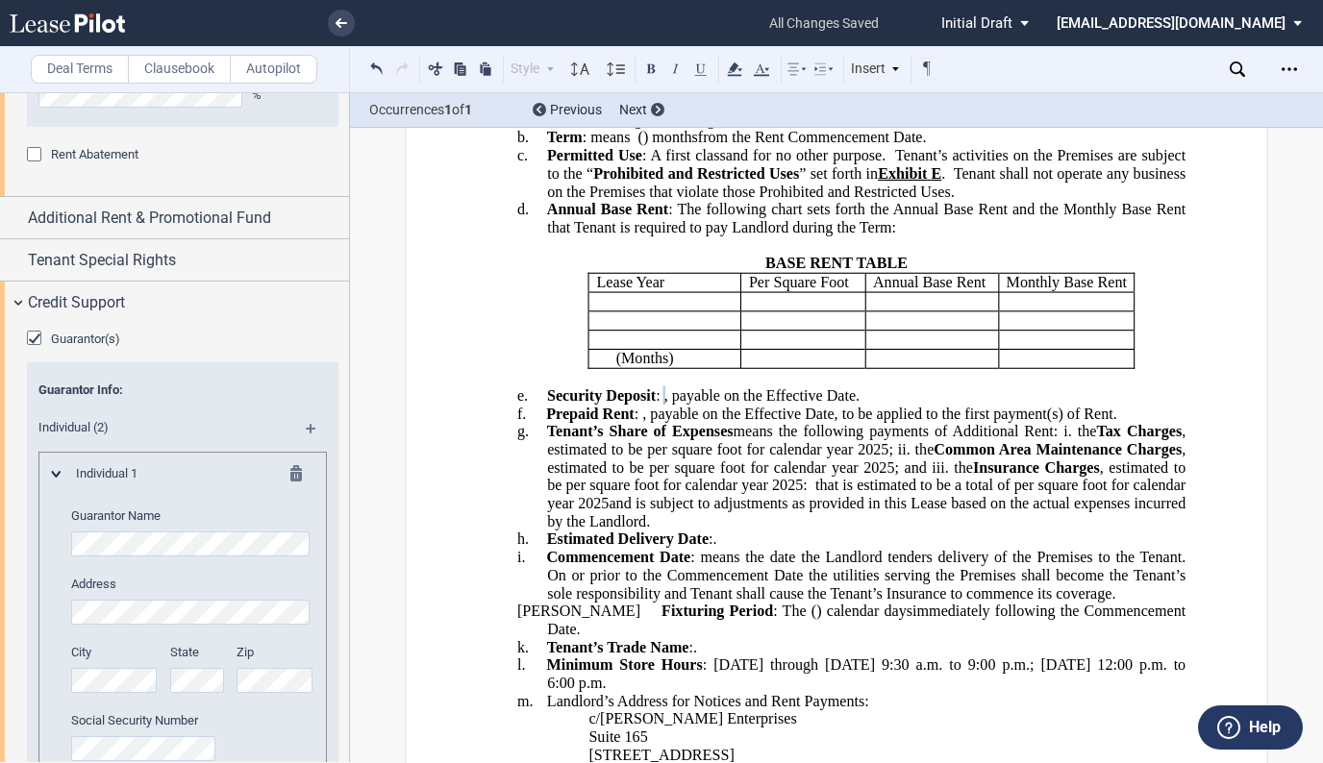
scroll to position [2788, 0]
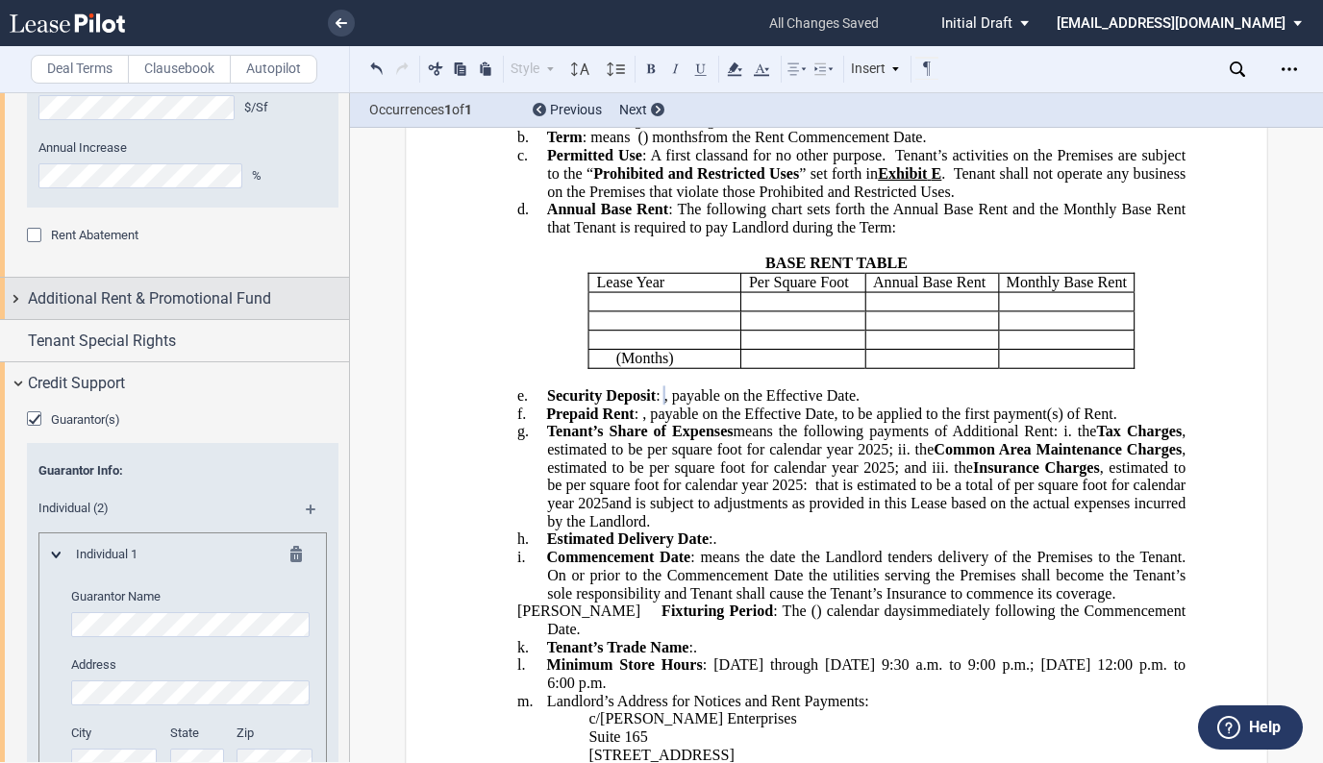
click at [158, 311] on span "Additional Rent & Promotional Fund" at bounding box center [149, 298] width 243 height 23
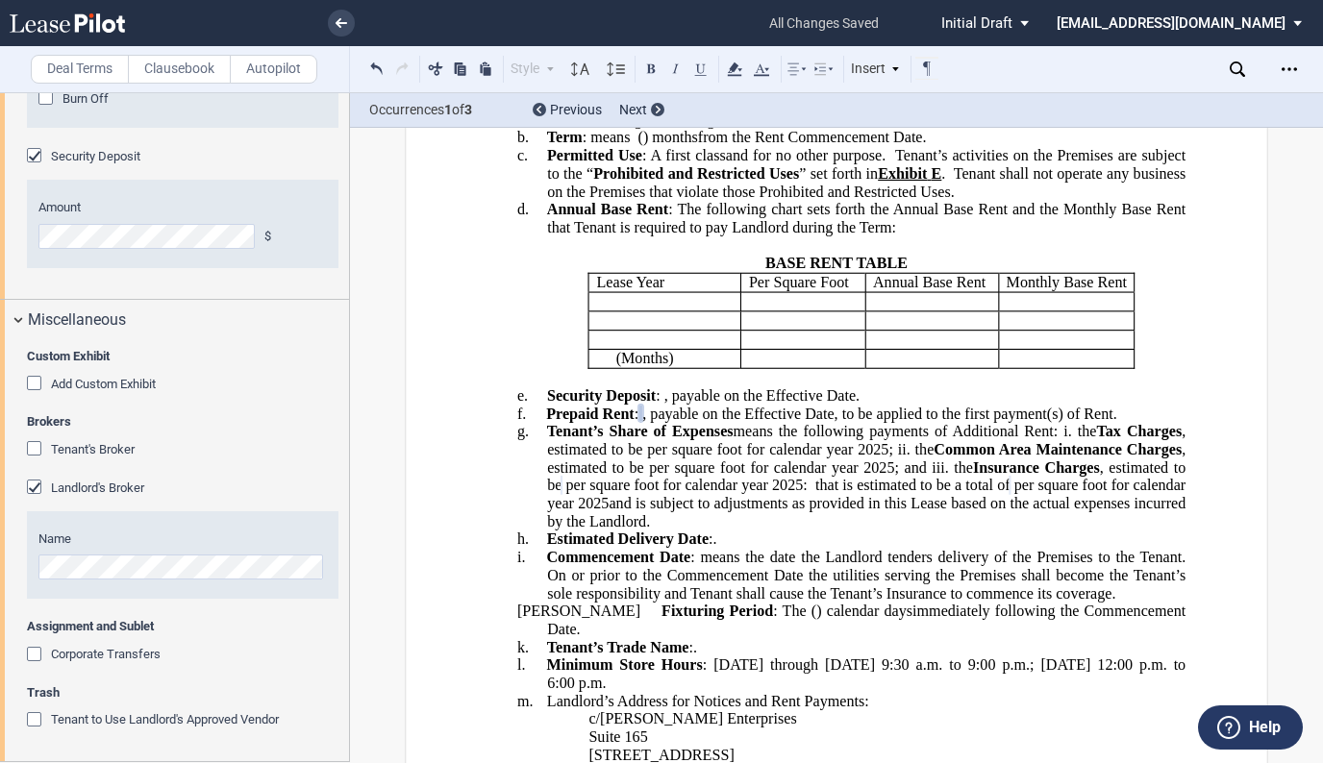
scroll to position [4600, 0]
click at [38, 447] on div "Tenant's Broker" at bounding box center [36, 450] width 19 height 19
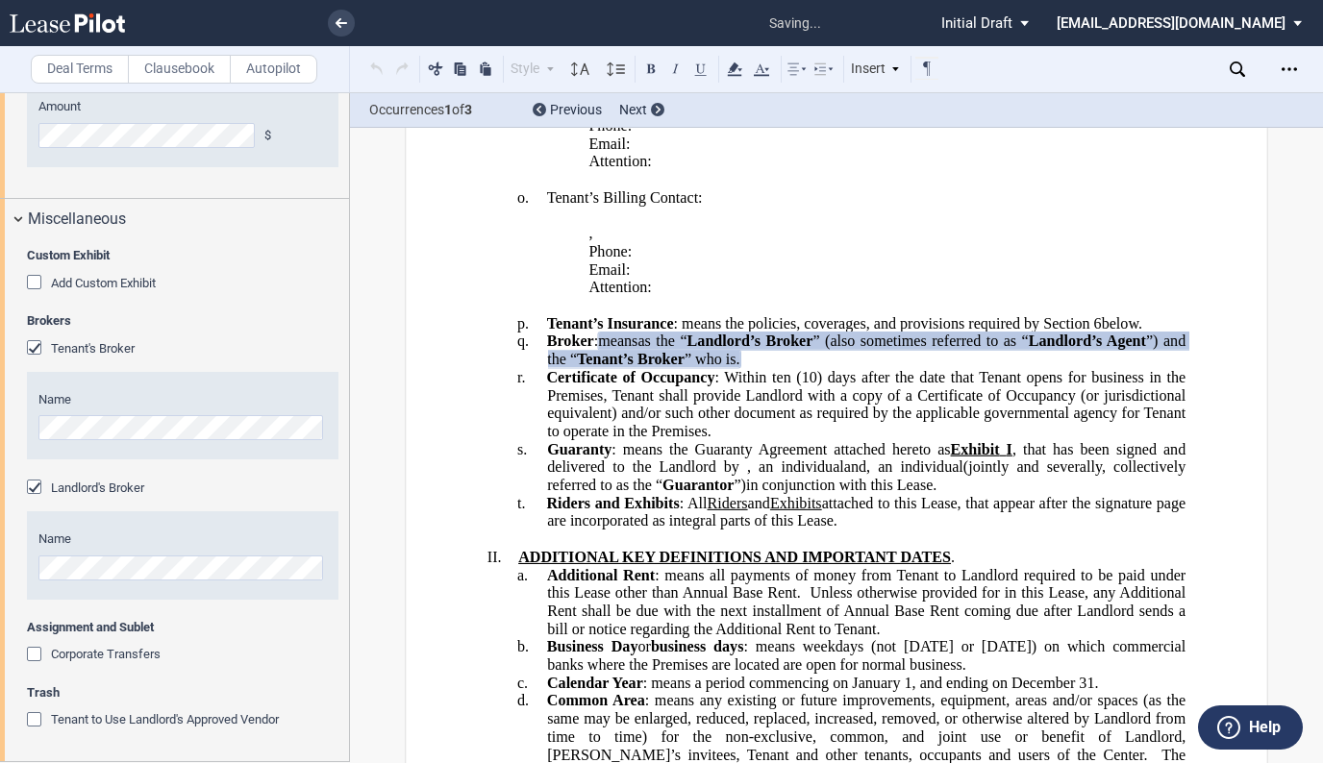
scroll to position [1275, 0]
